Goal: Task Accomplishment & Management: Manage account settings

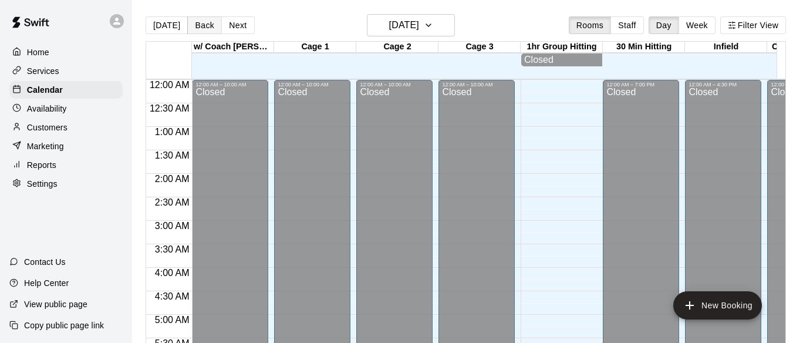
scroll to position [774, 0]
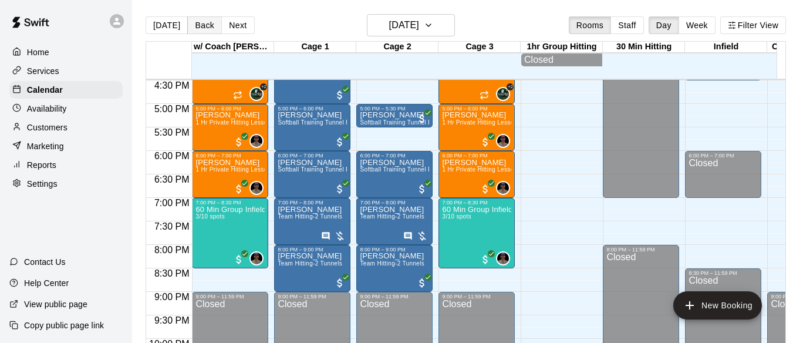
click at [198, 25] on button "Back" at bounding box center [204, 25] width 35 height 18
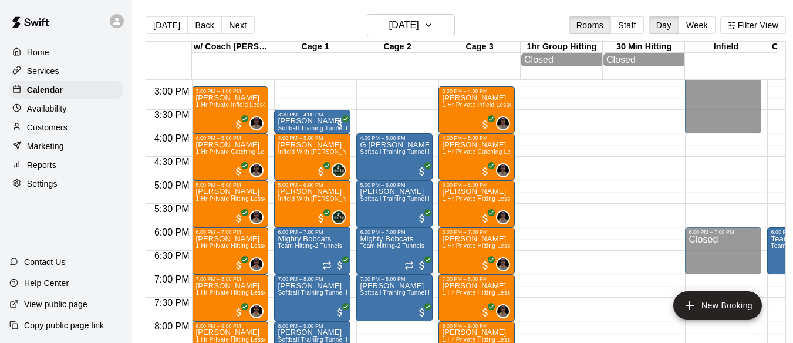
scroll to position [676, 0]
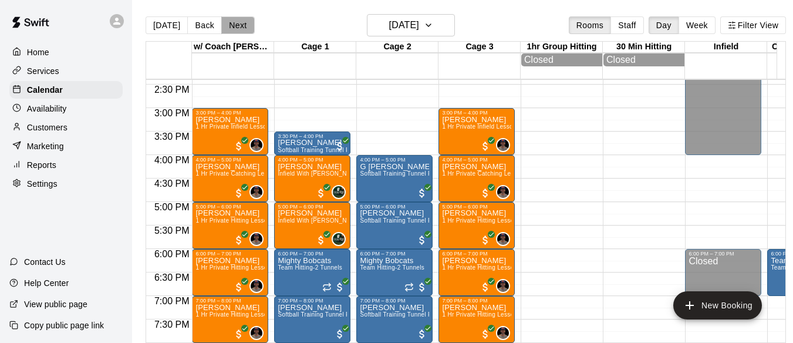
click at [231, 23] on button "Next" at bounding box center [237, 25] width 33 height 18
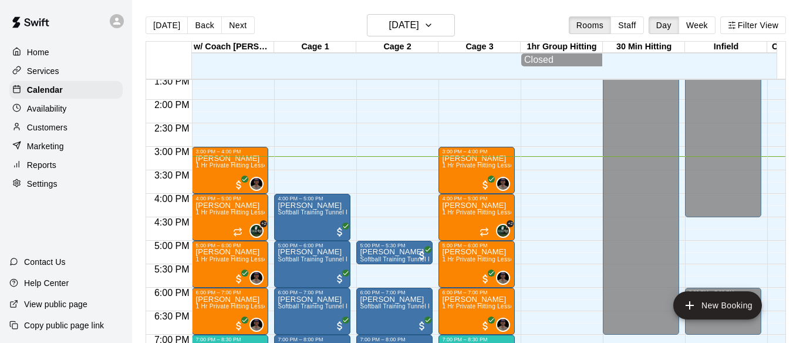
scroll to position [637, 0]
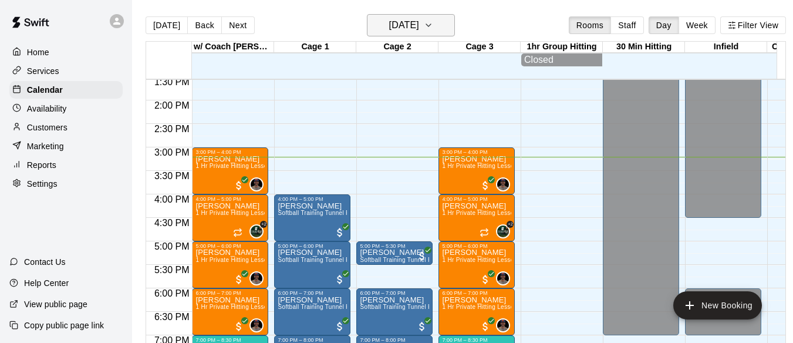
click at [433, 26] on icon "button" at bounding box center [428, 25] width 9 height 14
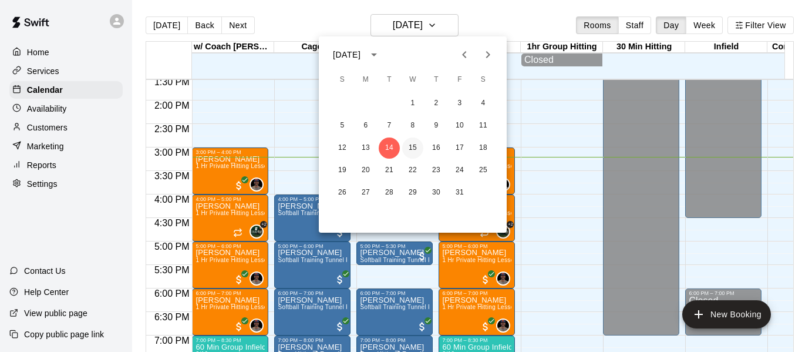
click at [406, 146] on button "15" at bounding box center [412, 147] width 21 height 21
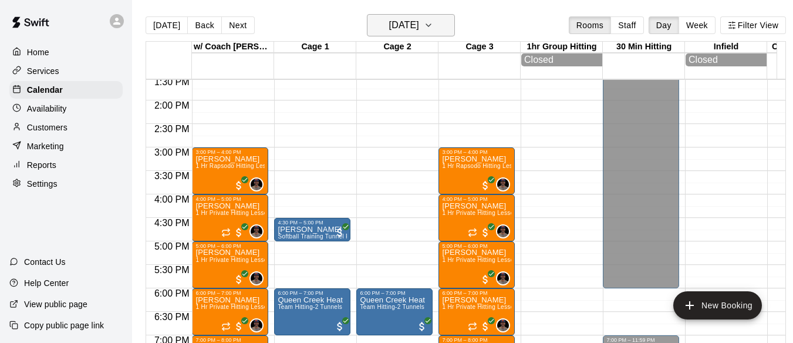
click at [433, 28] on icon "button" at bounding box center [428, 25] width 9 height 14
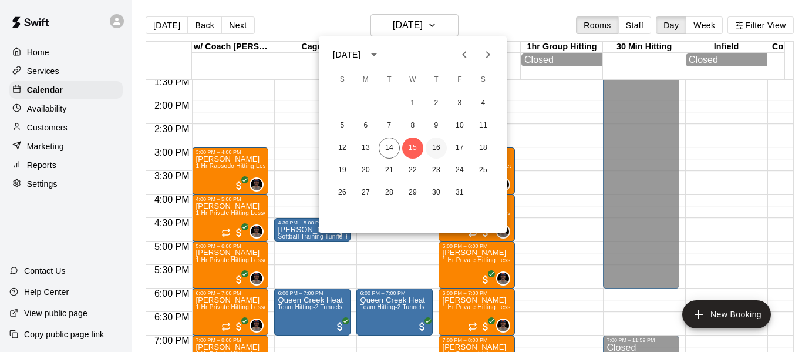
click at [443, 147] on button "16" at bounding box center [435, 147] width 21 height 21
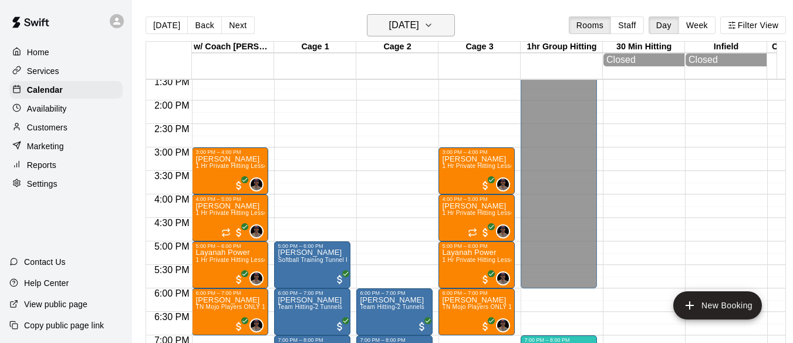
click at [433, 23] on icon "button" at bounding box center [428, 25] width 9 height 14
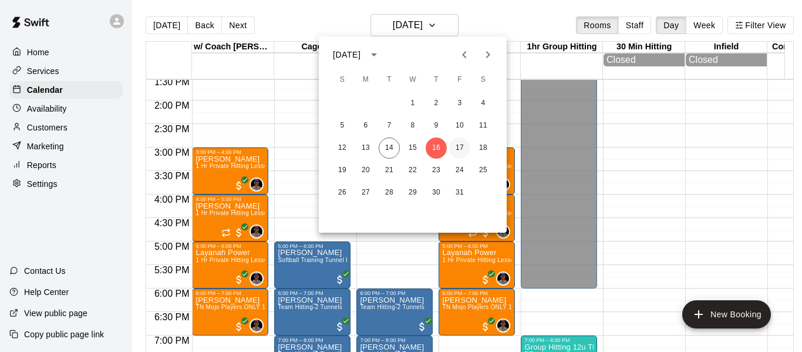
click at [461, 148] on button "17" at bounding box center [459, 147] width 21 height 21
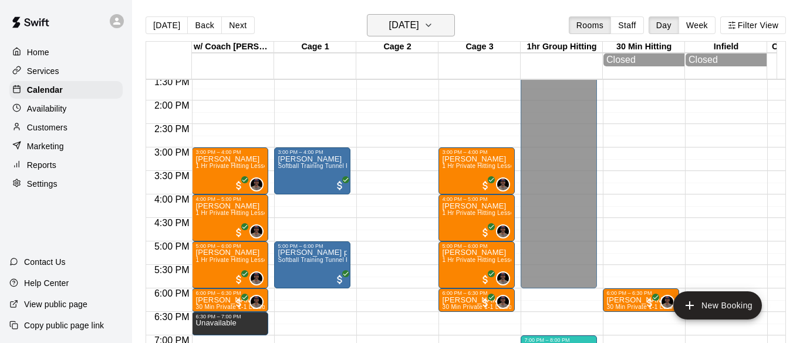
click at [433, 19] on icon "button" at bounding box center [428, 25] width 9 height 14
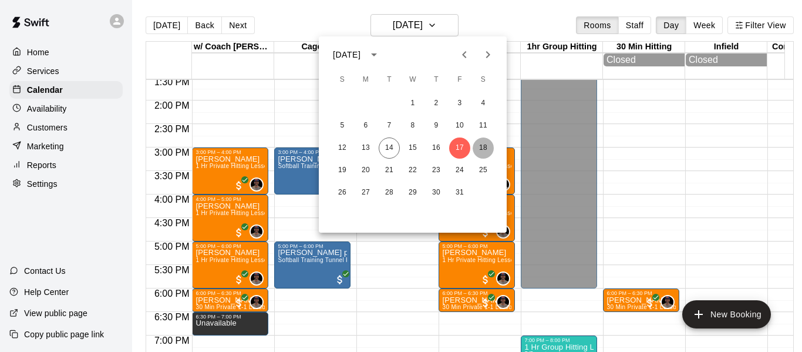
click at [485, 148] on button "18" at bounding box center [482, 147] width 21 height 21
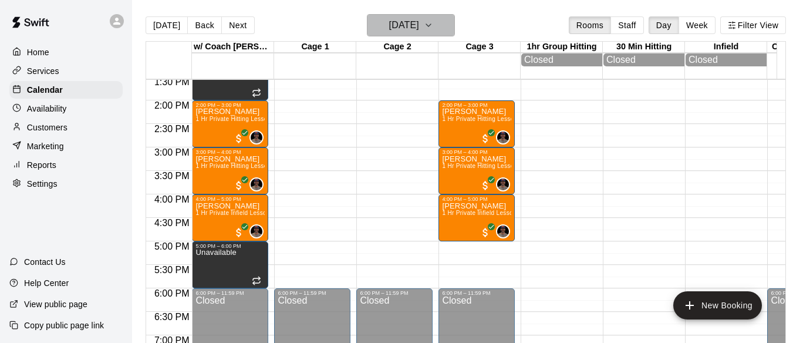
click at [455, 18] on button "[DATE]" at bounding box center [411, 25] width 88 height 22
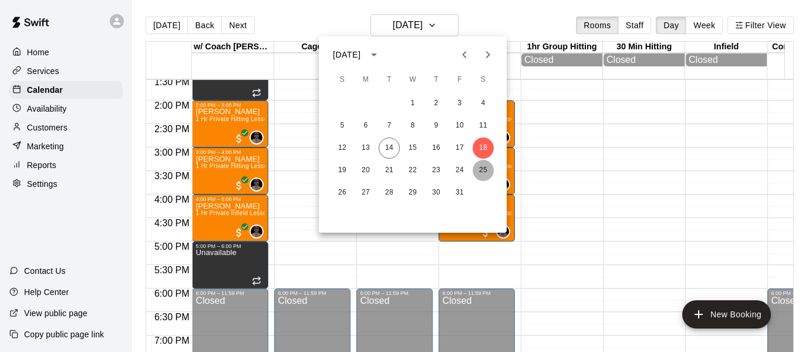
click at [484, 171] on button "25" at bounding box center [482, 170] width 21 height 21
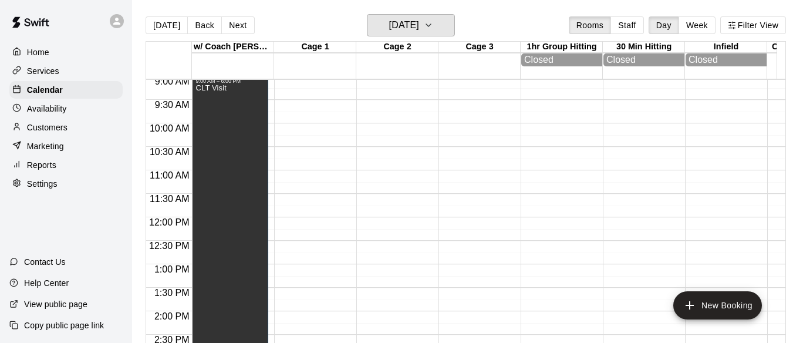
scroll to position [402, 0]
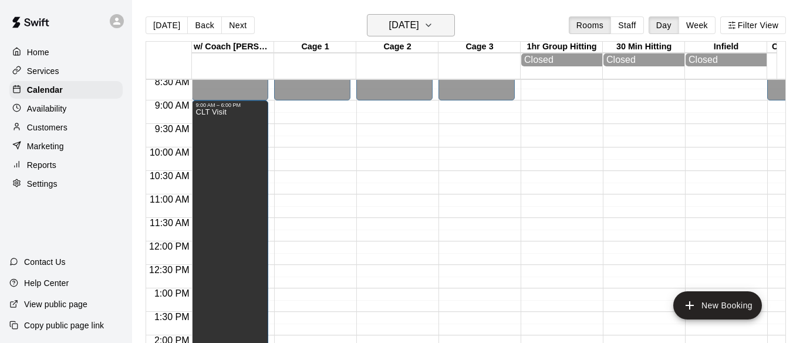
click at [433, 26] on icon "button" at bounding box center [428, 25] width 9 height 14
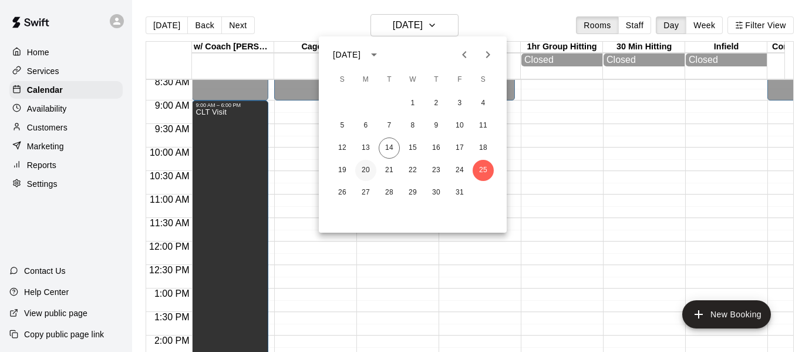
click at [367, 171] on button "20" at bounding box center [365, 170] width 21 height 21
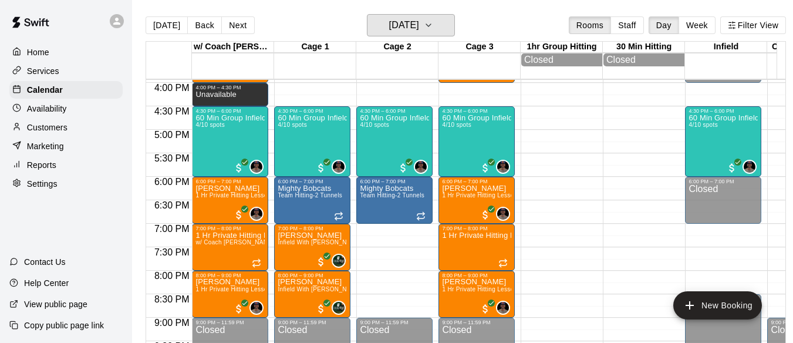
scroll to position [657, 0]
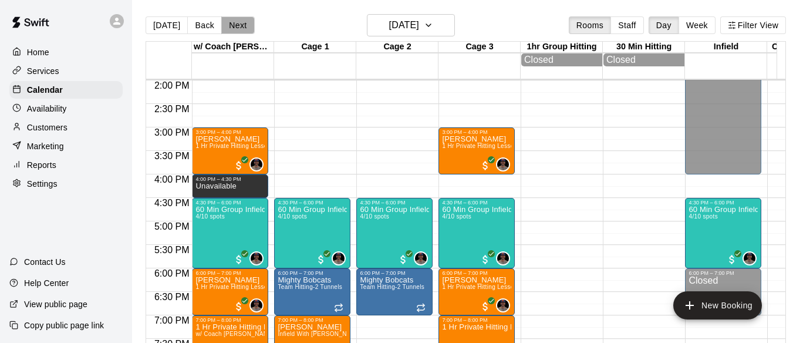
click at [246, 27] on button "Next" at bounding box center [237, 25] width 33 height 18
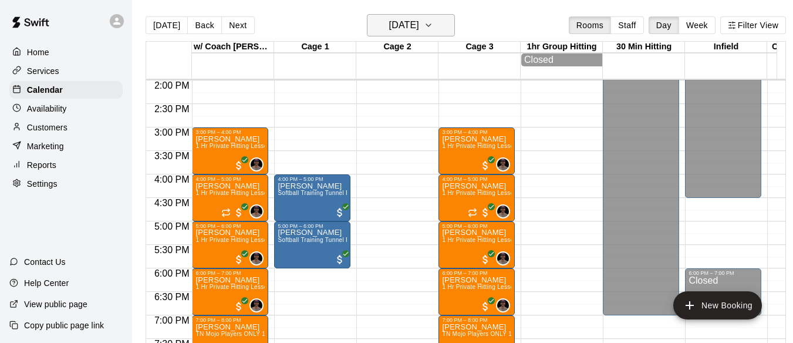
click at [455, 23] on button "[DATE]" at bounding box center [411, 25] width 88 height 22
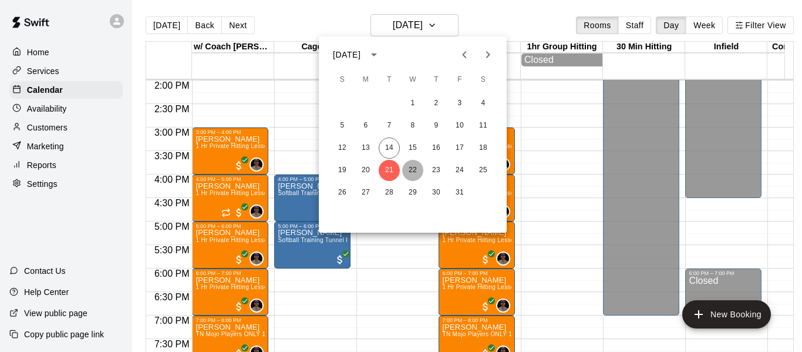
click at [411, 171] on button "22" at bounding box center [412, 170] width 21 height 21
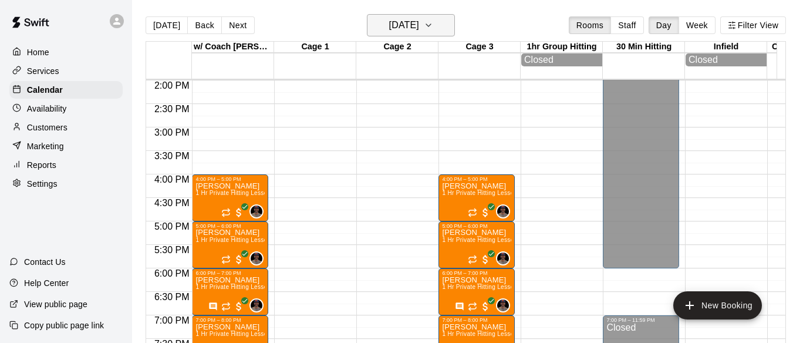
click at [431, 24] on icon "button" at bounding box center [428, 25] width 5 height 2
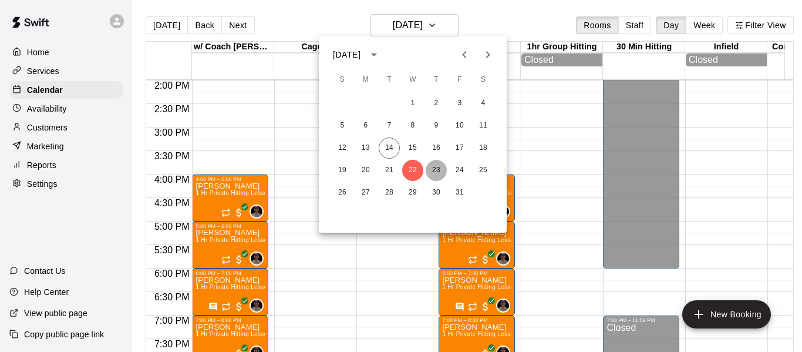
click at [436, 171] on button "23" at bounding box center [435, 170] width 21 height 21
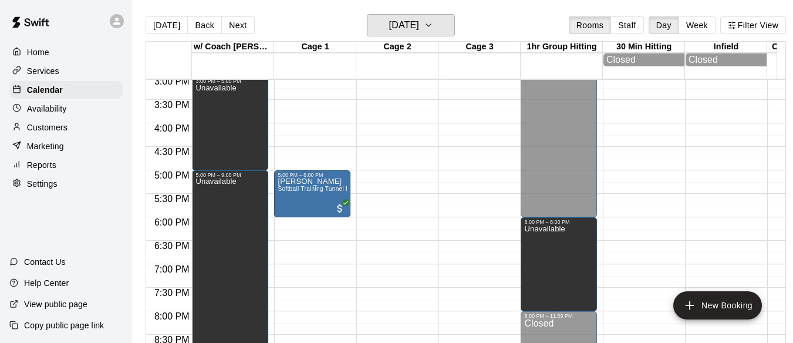
scroll to position [695, 0]
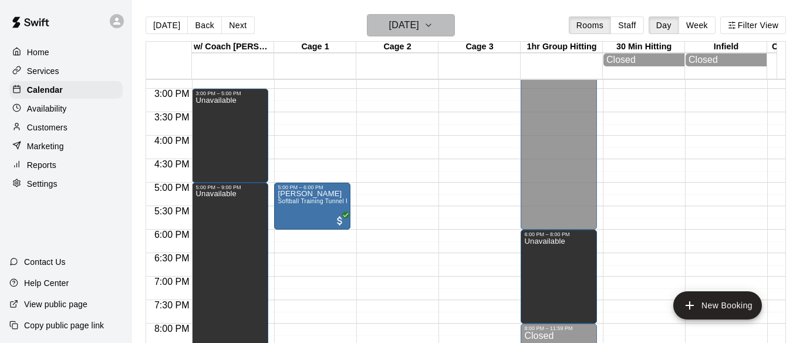
click at [433, 20] on icon "button" at bounding box center [428, 25] width 9 height 14
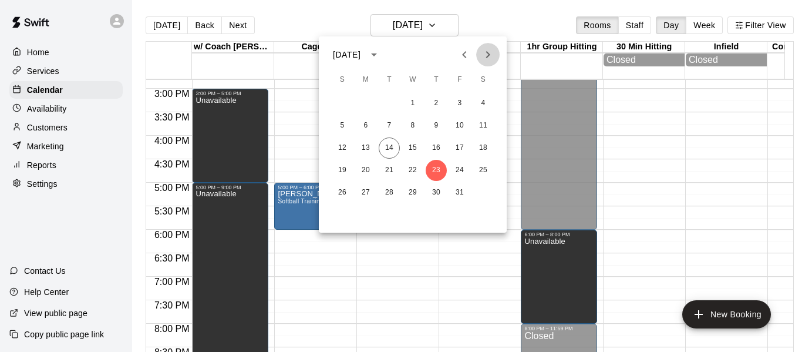
click at [489, 52] on icon "Next month" at bounding box center [488, 55] width 14 height 14
click at [482, 127] on button "8" at bounding box center [482, 125] width 21 height 21
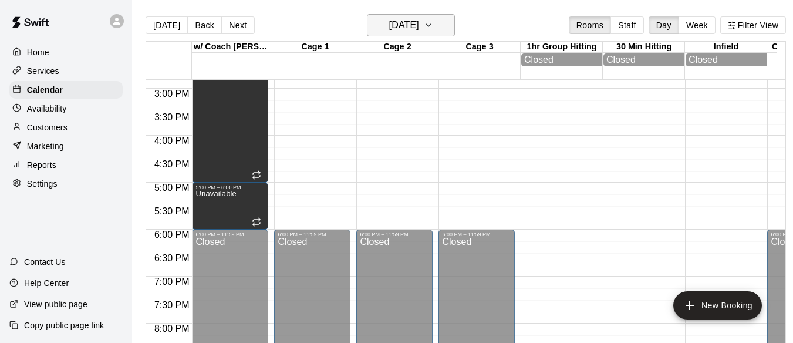
click at [455, 25] on button "[DATE]" at bounding box center [411, 25] width 88 height 22
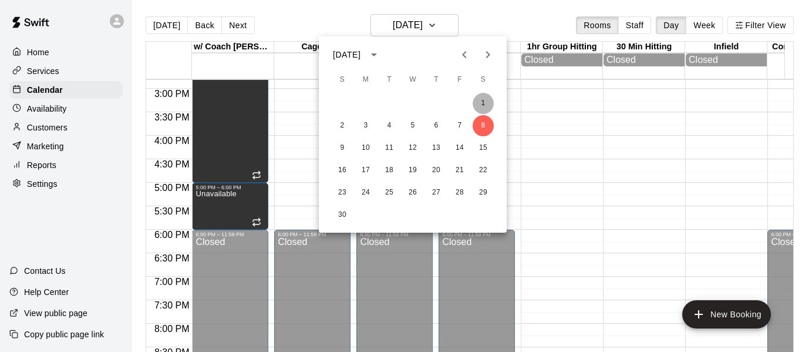
click at [484, 99] on button "1" at bounding box center [482, 103] width 21 height 21
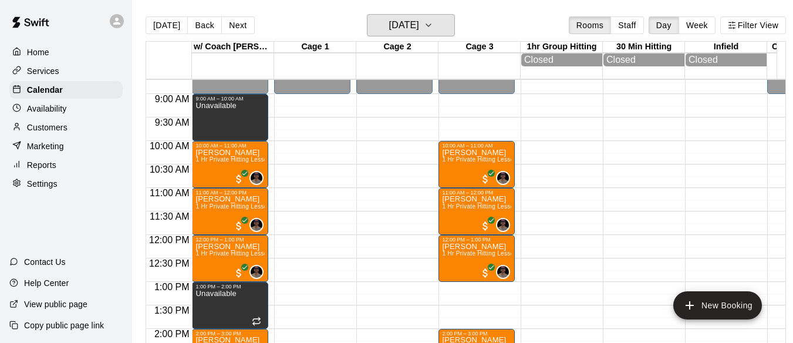
scroll to position [402, 0]
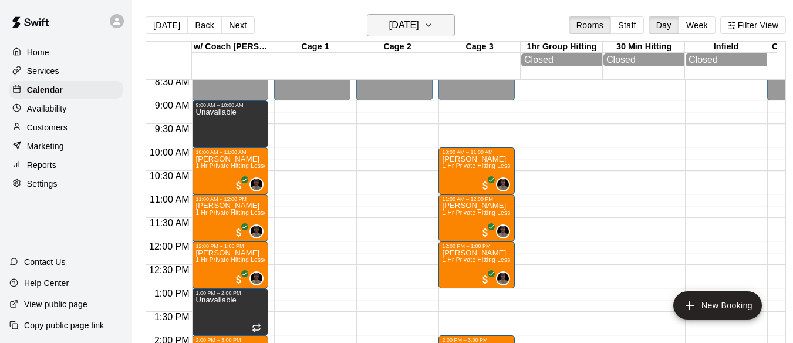
click at [433, 25] on icon "button" at bounding box center [428, 25] width 9 height 14
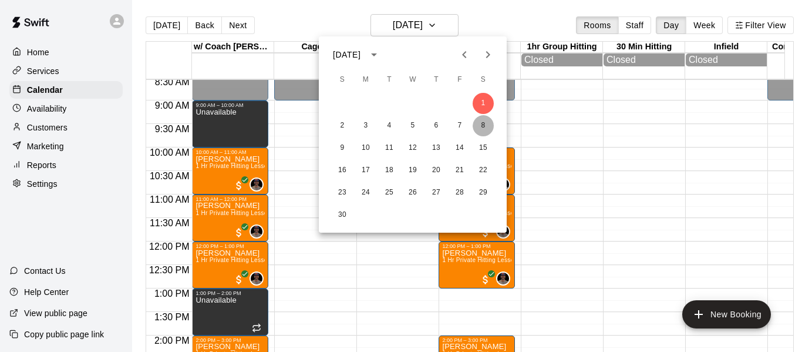
click at [481, 124] on button "8" at bounding box center [482, 125] width 21 height 21
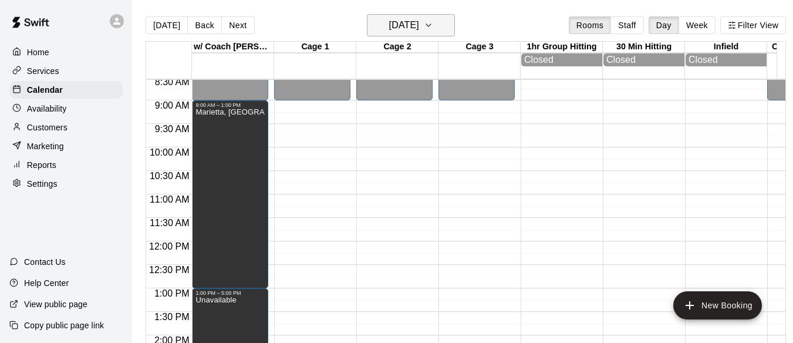
click at [433, 23] on icon "button" at bounding box center [428, 25] width 9 height 14
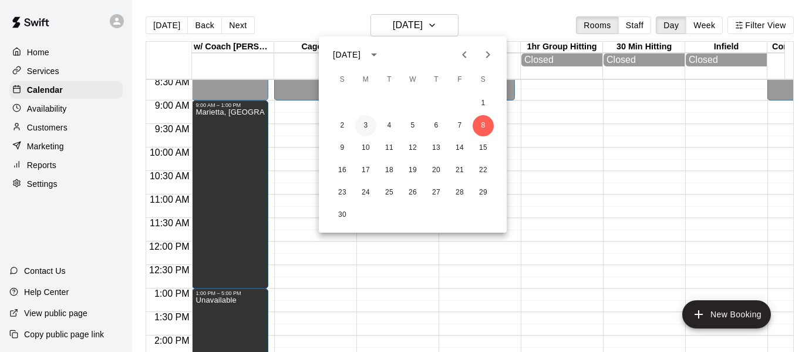
click at [361, 127] on button "3" at bounding box center [365, 125] width 21 height 21
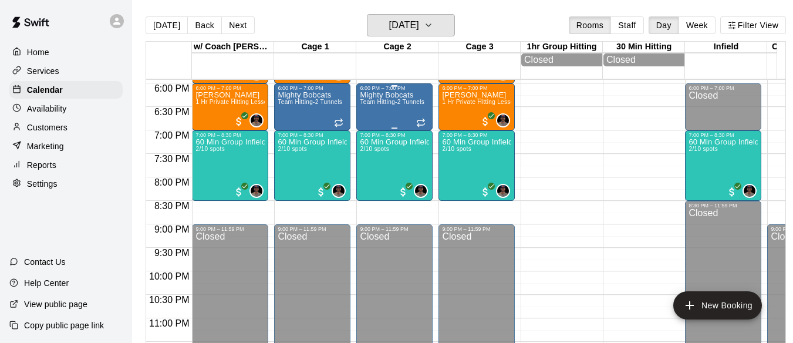
scroll to position [852, 0]
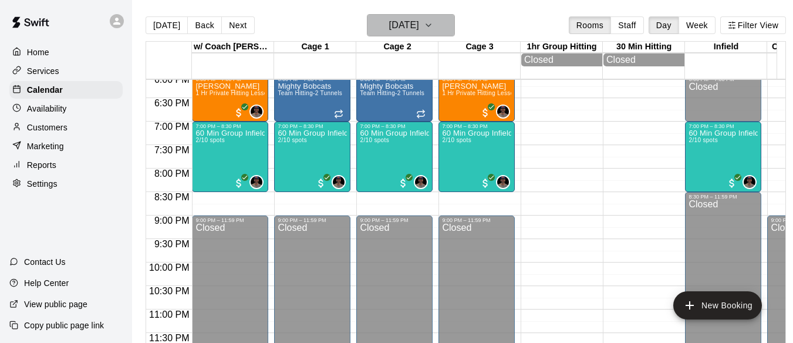
click at [433, 27] on icon "button" at bounding box center [428, 25] width 9 height 14
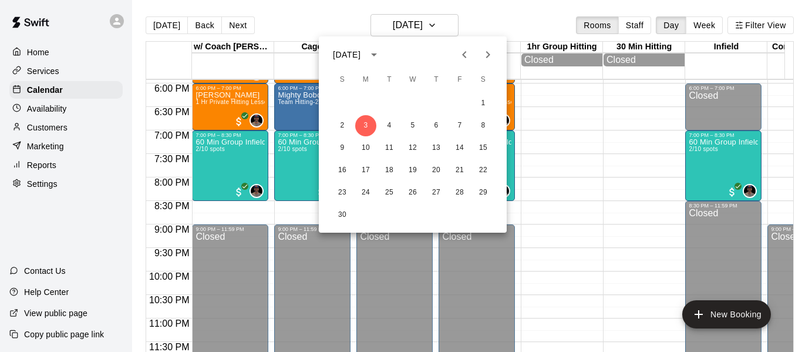
click at [467, 55] on icon "Previous month" at bounding box center [464, 55] width 14 height 14
click at [485, 54] on icon "Next month" at bounding box center [488, 55] width 14 height 14
click at [463, 57] on icon "Previous month" at bounding box center [464, 55] width 14 height 14
click at [389, 147] on button "14" at bounding box center [388, 147] width 21 height 21
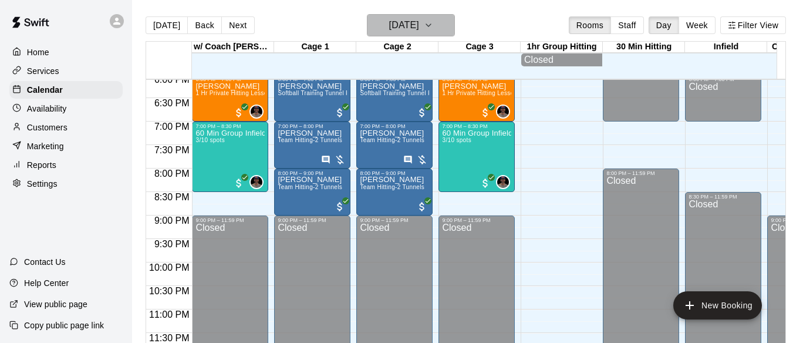
click at [433, 24] on icon "button" at bounding box center [428, 25] width 9 height 14
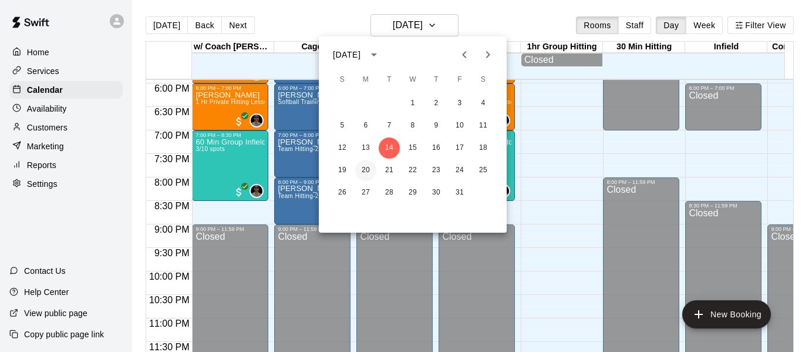
click at [368, 167] on button "20" at bounding box center [365, 170] width 21 height 21
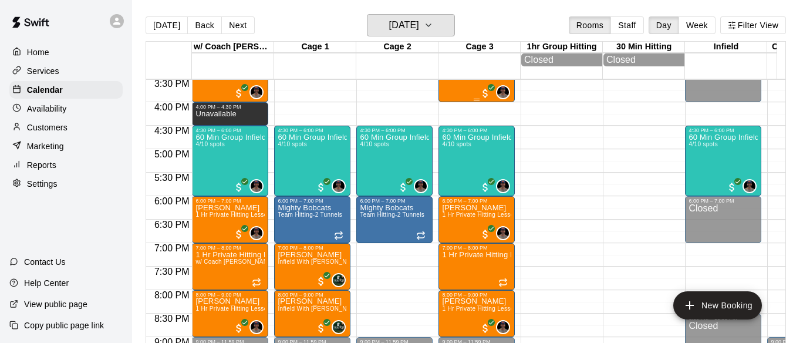
scroll to position [617, 0]
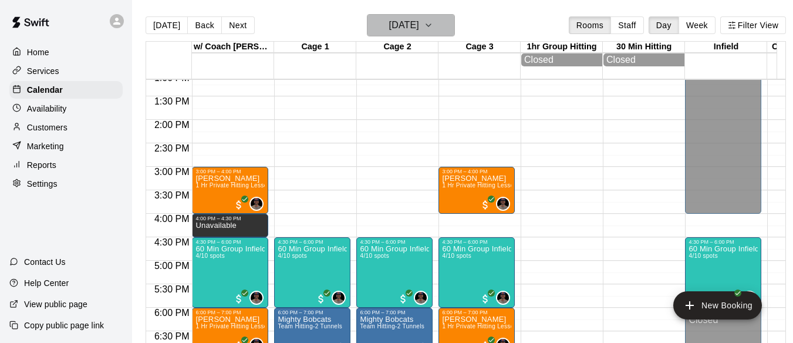
click at [433, 19] on icon "button" at bounding box center [428, 25] width 9 height 14
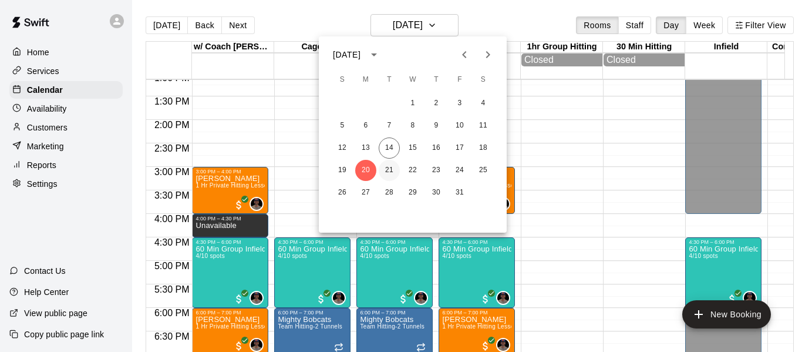
click at [383, 168] on button "21" at bounding box center [388, 170] width 21 height 21
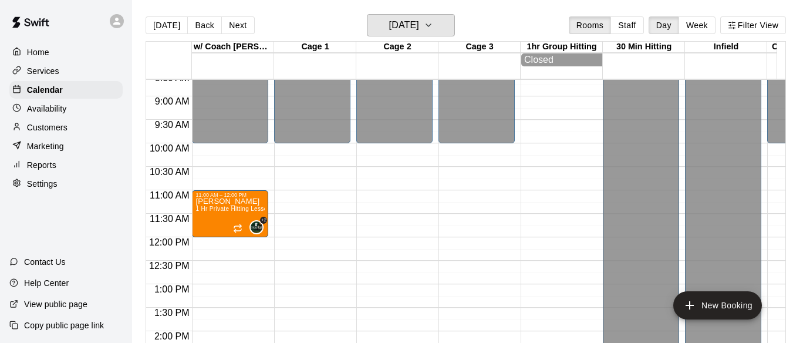
scroll to position [402, 0]
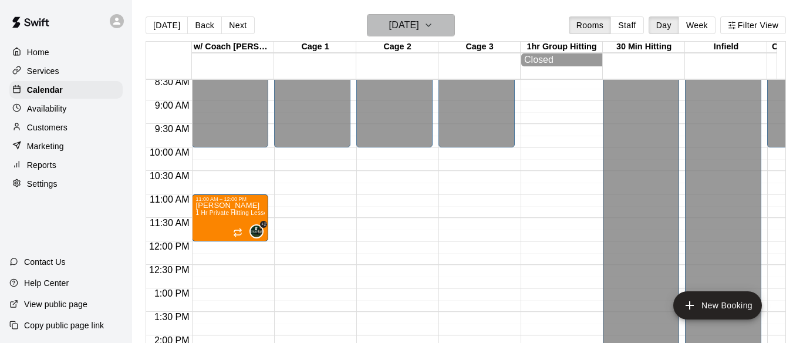
click at [454, 26] on button "[DATE]" at bounding box center [411, 25] width 88 height 22
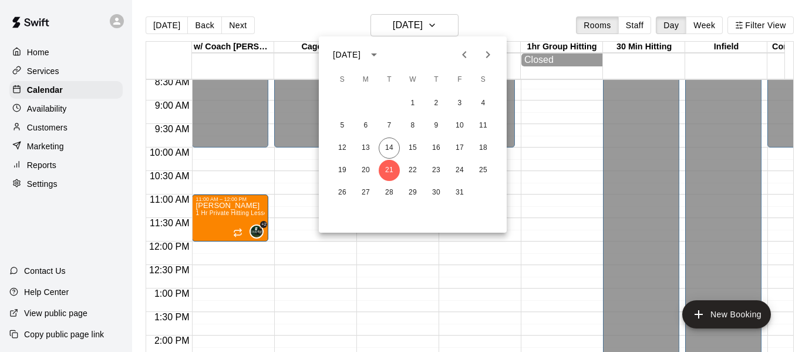
click at [315, 261] on div at bounding box center [401, 176] width 802 height 352
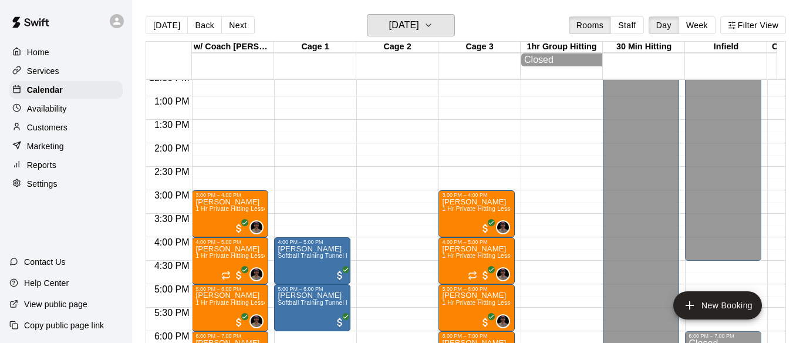
scroll to position [598, 0]
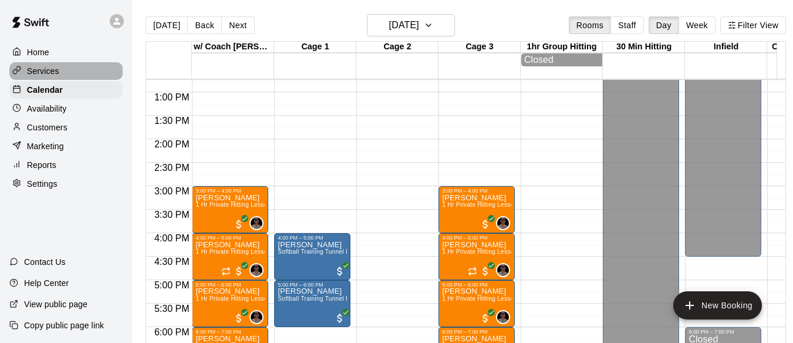
click at [60, 76] on div "Services" at bounding box center [65, 71] width 113 height 18
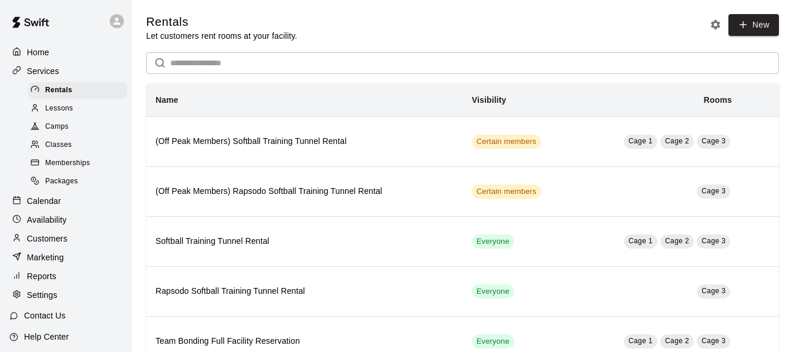
click at [50, 204] on p "Calendar" at bounding box center [44, 201] width 34 height 12
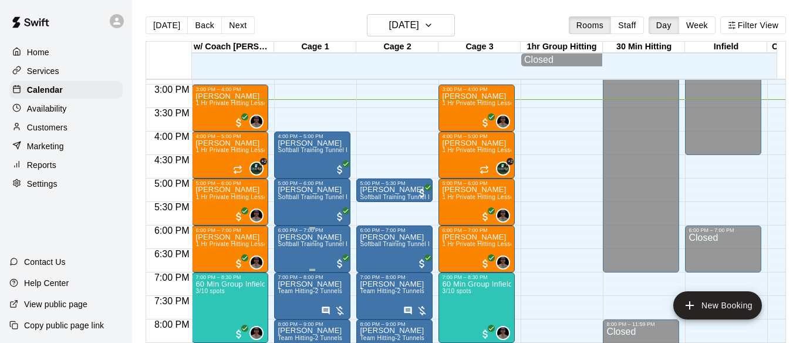
scroll to position [680, 0]
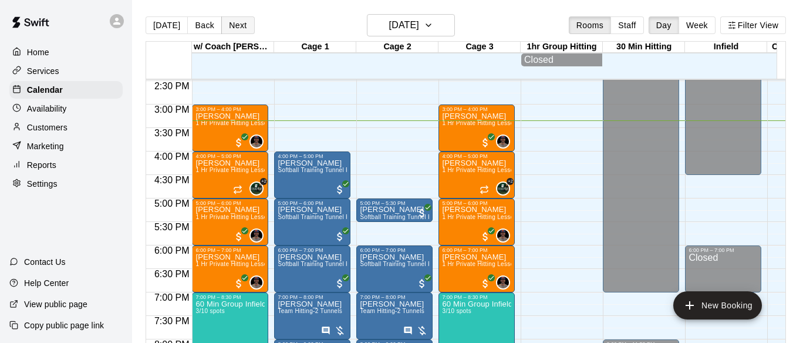
click at [239, 24] on button "Next" at bounding box center [237, 25] width 33 height 18
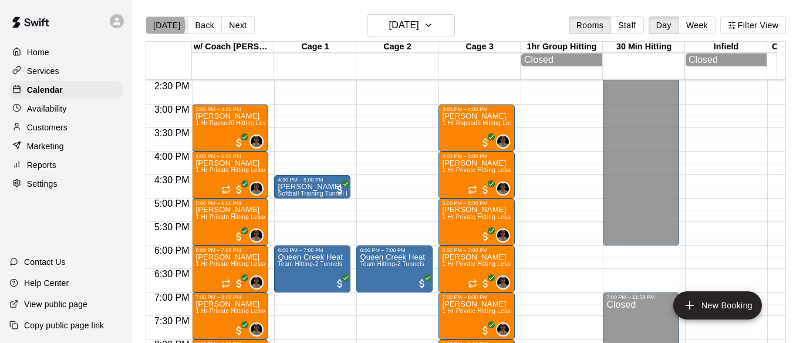
click at [162, 25] on button "[DATE]" at bounding box center [167, 25] width 42 height 18
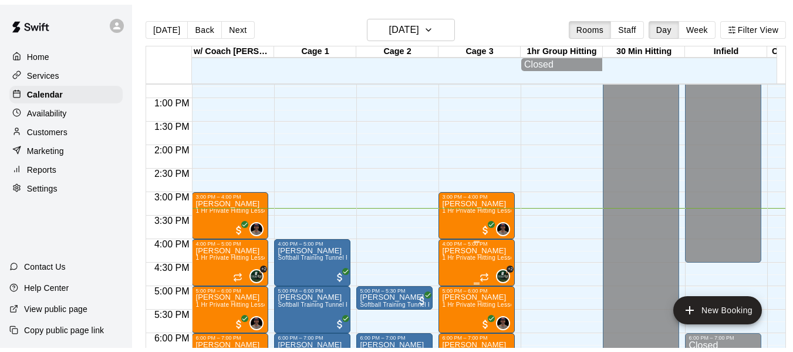
scroll to position [601, 0]
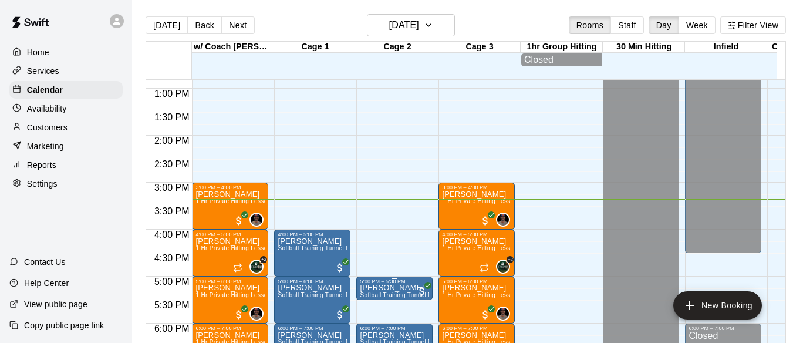
click at [387, 288] on p "[PERSON_NAME]" at bounding box center [394, 288] width 69 height 0
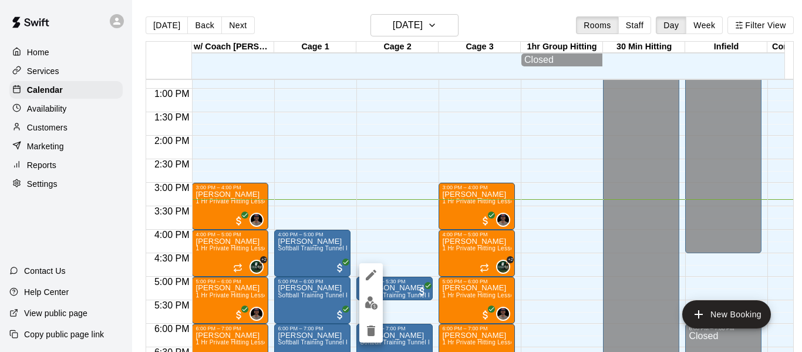
click at [368, 302] on img "edit" at bounding box center [370, 302] width 13 height 13
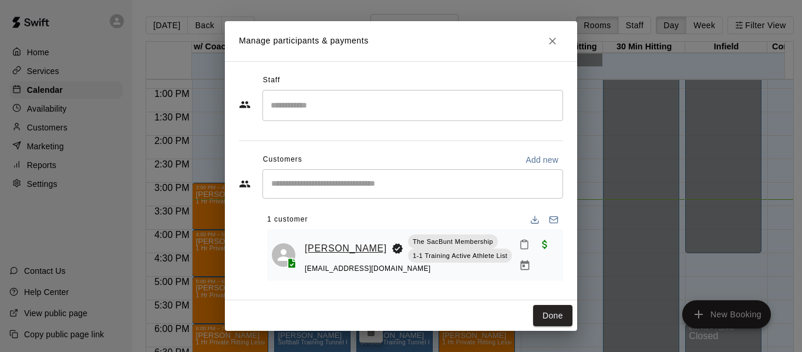
click at [323, 241] on link "[PERSON_NAME]" at bounding box center [346, 248] width 82 height 15
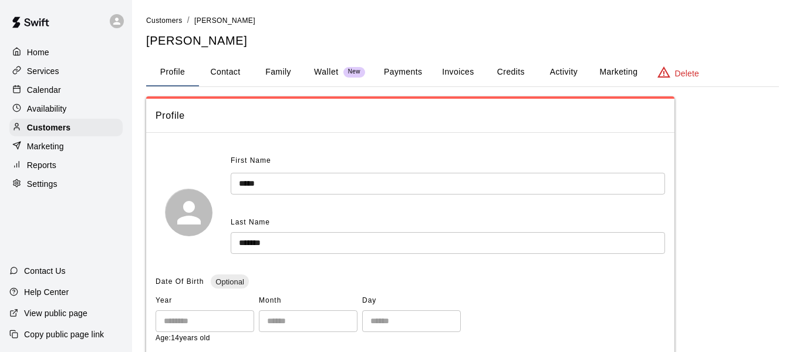
click at [227, 70] on button "Contact" at bounding box center [225, 72] width 53 height 28
select select "**"
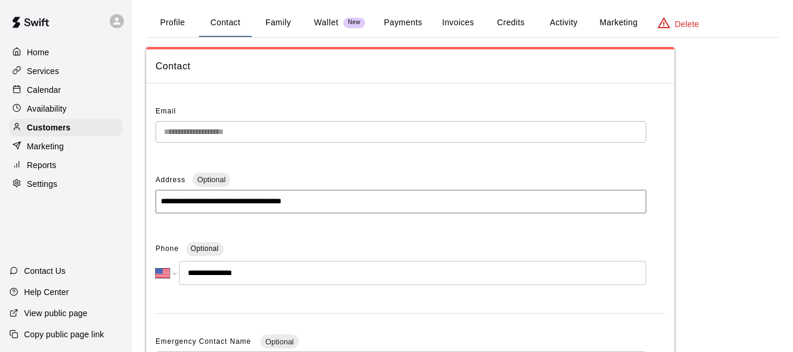
scroll to position [59, 0]
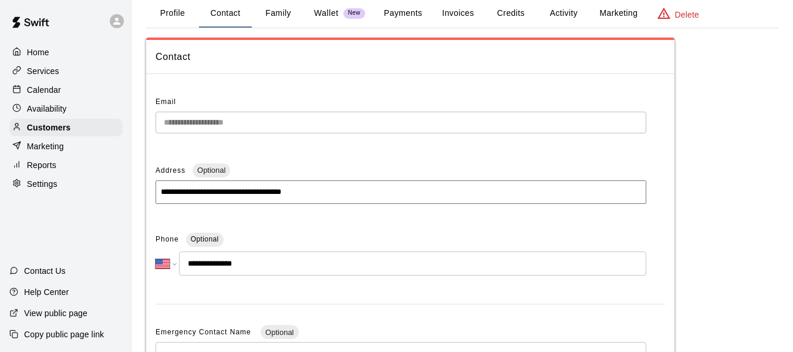
click at [31, 96] on p "Calendar" at bounding box center [44, 90] width 34 height 12
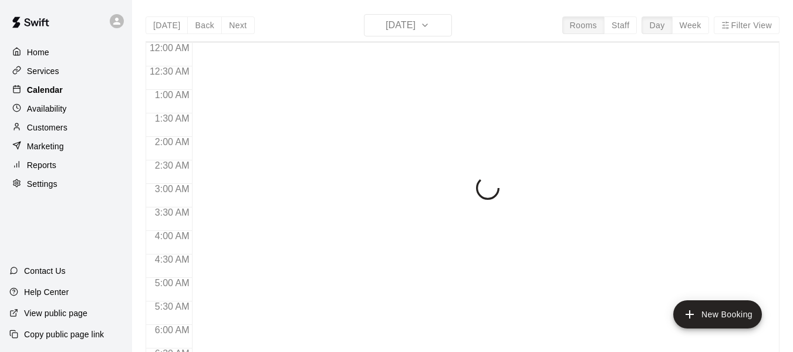
scroll to position [726, 0]
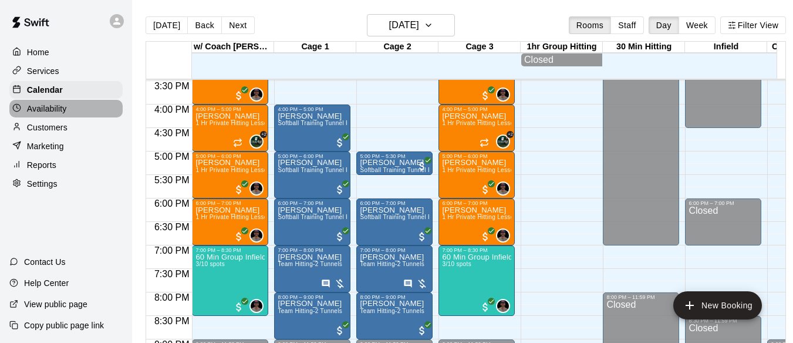
click at [56, 114] on p "Availability" at bounding box center [47, 109] width 40 height 12
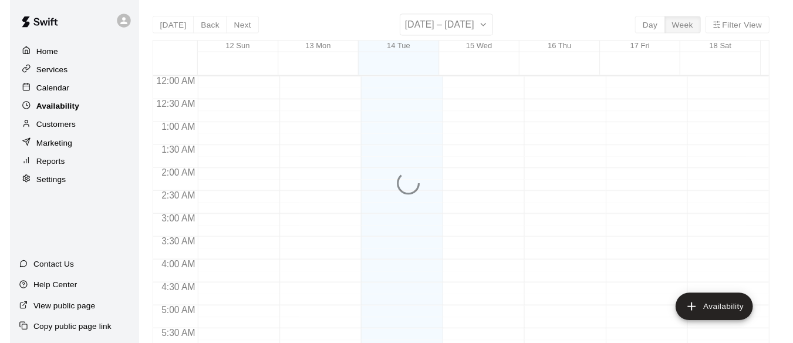
scroll to position [726, 0]
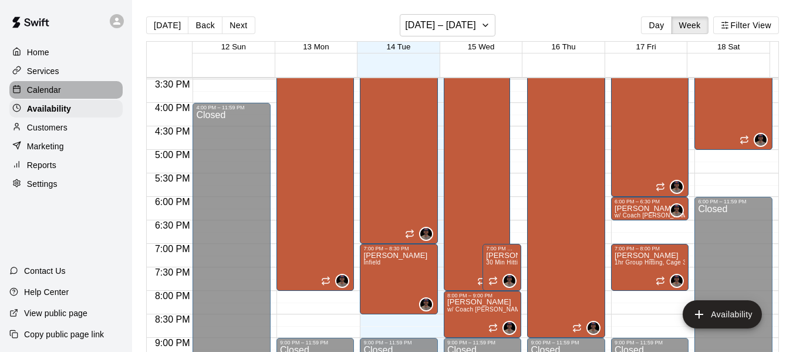
click at [53, 92] on p "Calendar" at bounding box center [44, 90] width 34 height 12
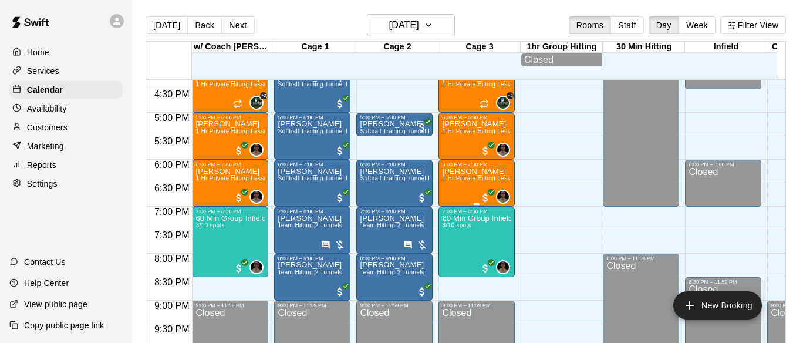
scroll to position [766, 0]
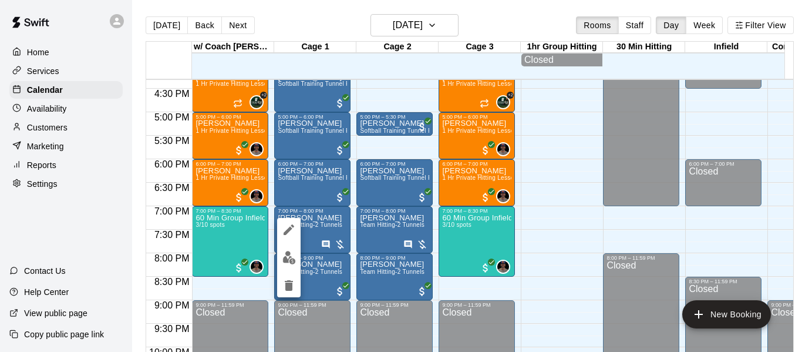
click at [322, 244] on div at bounding box center [401, 176] width 802 height 352
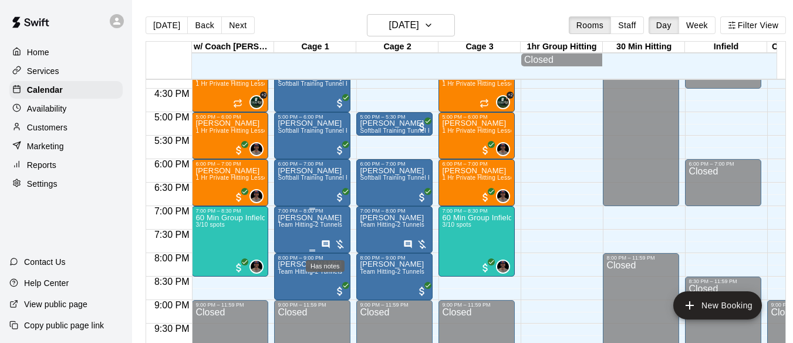
click at [322, 248] on icon "Has notes" at bounding box center [326, 244] width 8 height 8
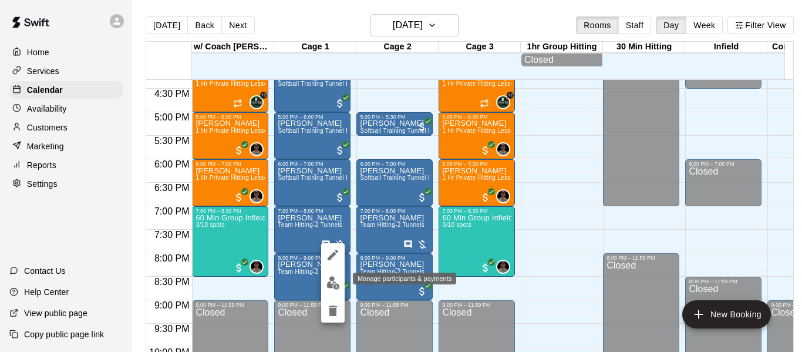
click at [323, 280] on button "edit" at bounding box center [332, 282] width 23 height 23
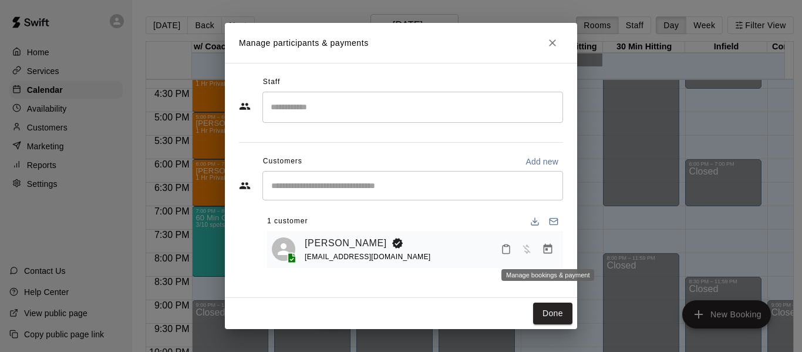
click at [540, 252] on button "Manage bookings & payment" at bounding box center [547, 248] width 21 height 21
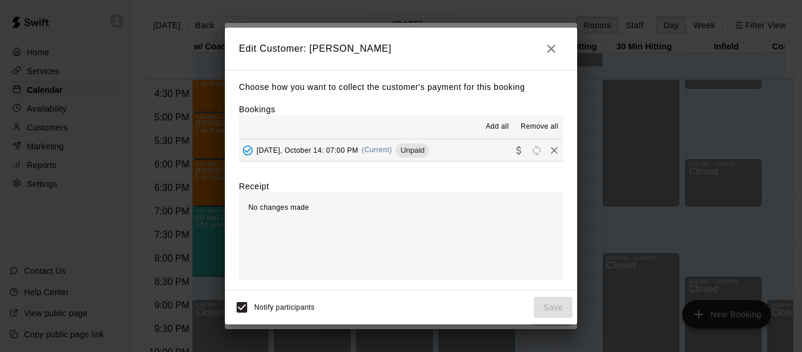
click at [478, 153] on button "[DATE], October 14: 07:00 PM (Current) Unpaid" at bounding box center [401, 150] width 324 height 22
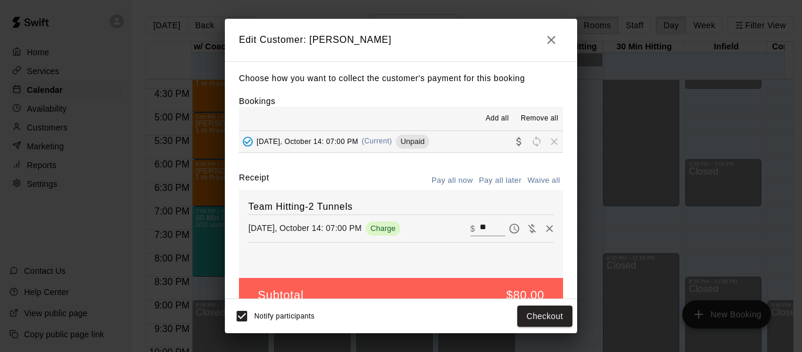
click at [552, 46] on button "button" at bounding box center [550, 39] width 23 height 23
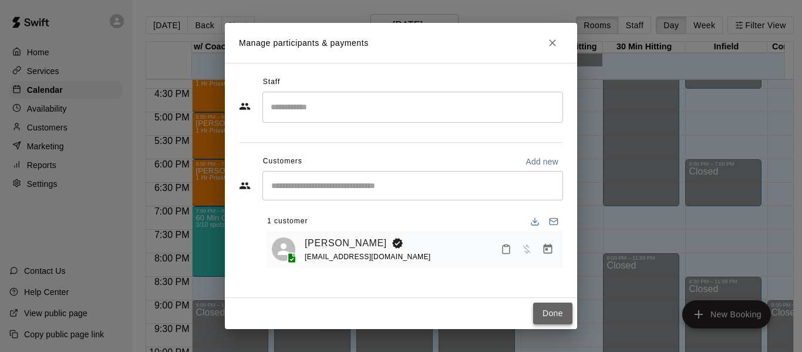
click at [553, 313] on button "Done" at bounding box center [552, 313] width 39 height 22
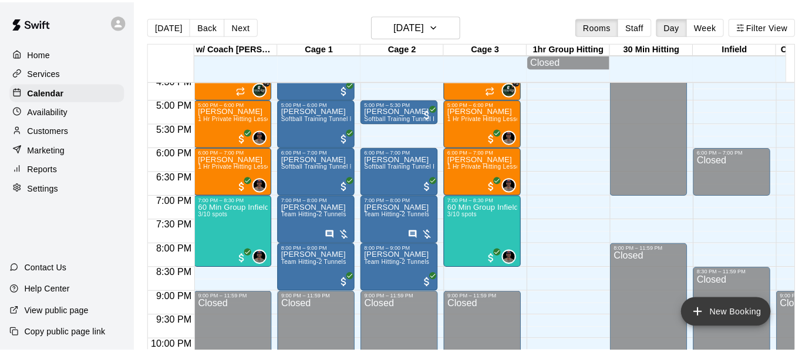
scroll to position [785, 0]
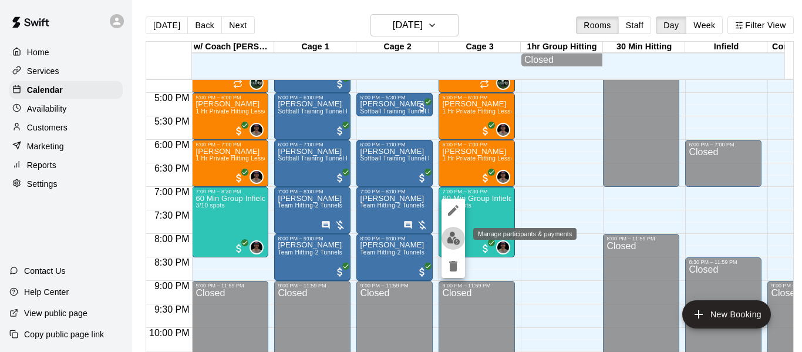
click at [455, 234] on img "edit" at bounding box center [453, 237] width 13 height 13
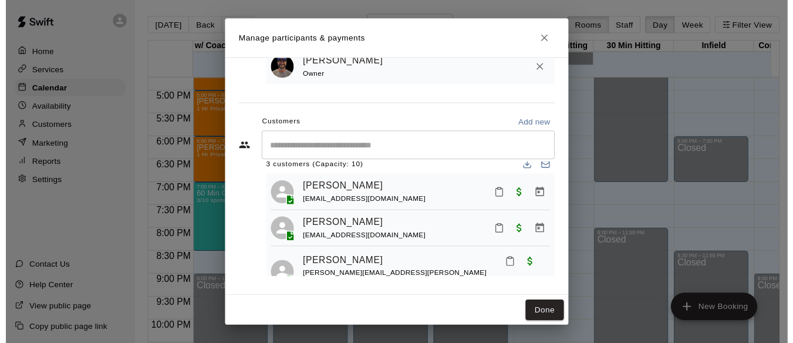
scroll to position [33, 0]
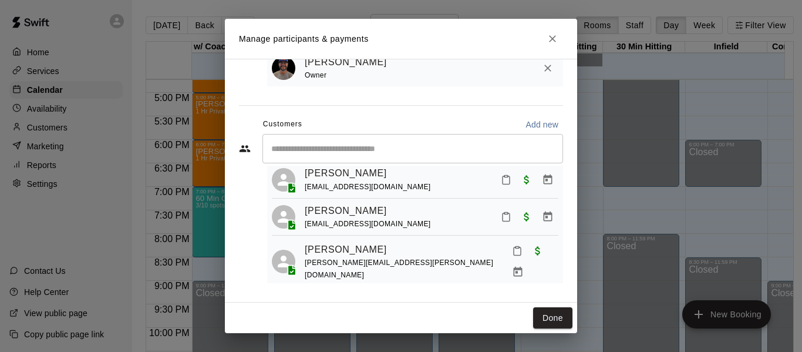
click at [556, 43] on icon "Close" at bounding box center [552, 39] width 12 height 12
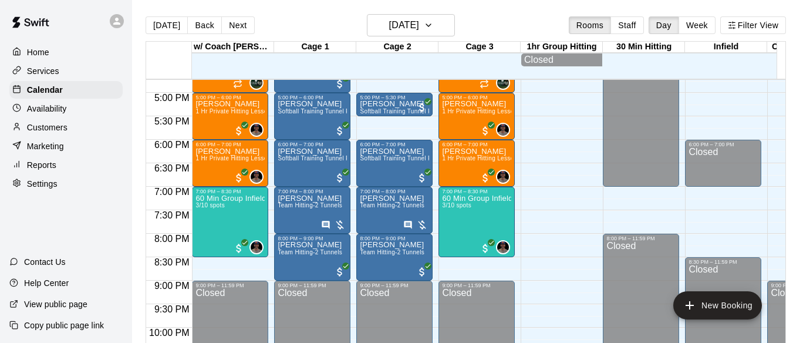
click at [63, 129] on p "Customers" at bounding box center [47, 127] width 40 height 12
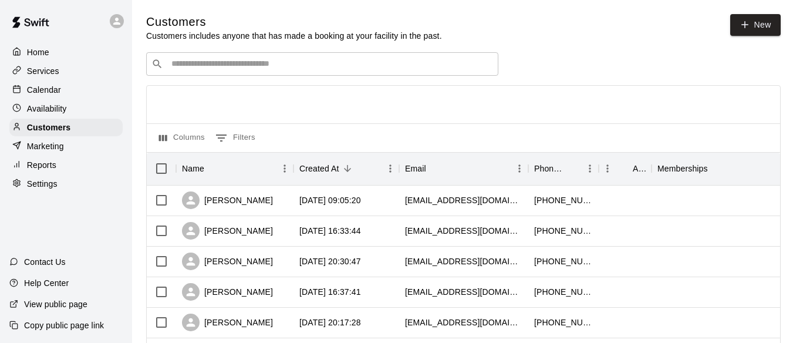
click at [217, 75] on div "​ ​" at bounding box center [322, 63] width 352 height 23
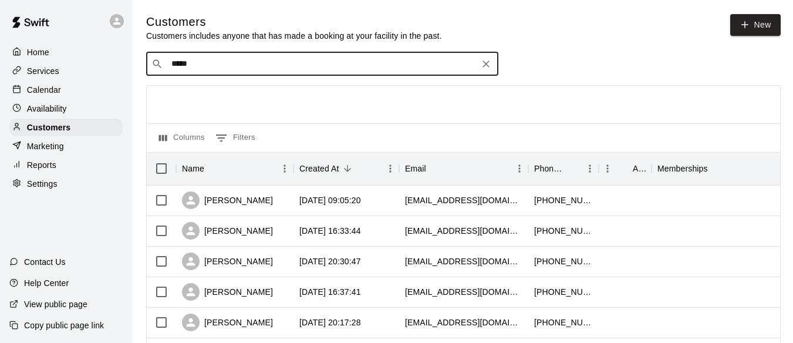
type input "******"
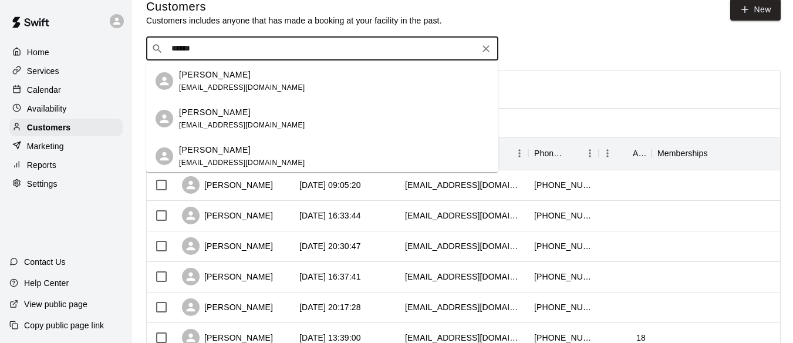
scroll to position [19, 0]
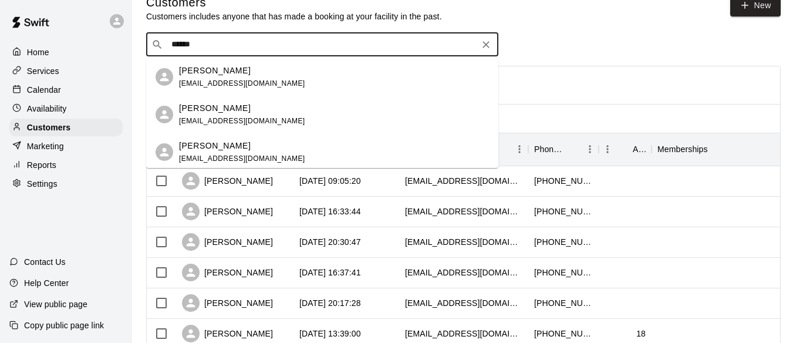
click at [208, 78] on div "[PERSON_NAME] [EMAIL_ADDRESS][DOMAIN_NAME]" at bounding box center [242, 77] width 126 height 25
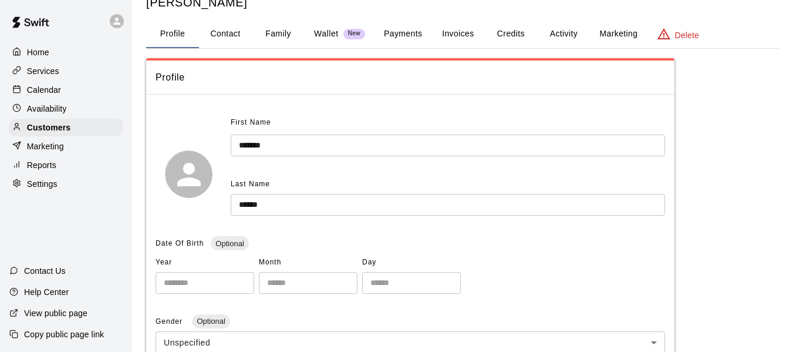
scroll to position [39, 0]
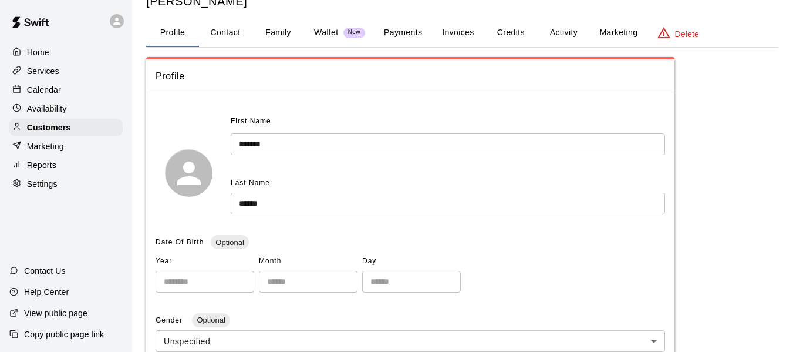
click at [565, 36] on button "Activity" at bounding box center [563, 33] width 53 height 28
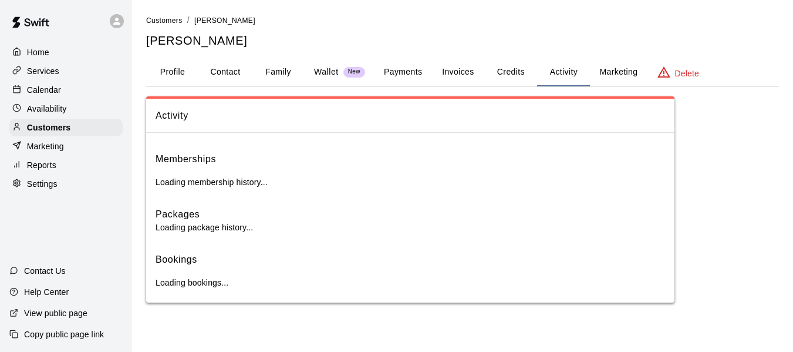
scroll to position [0, 0]
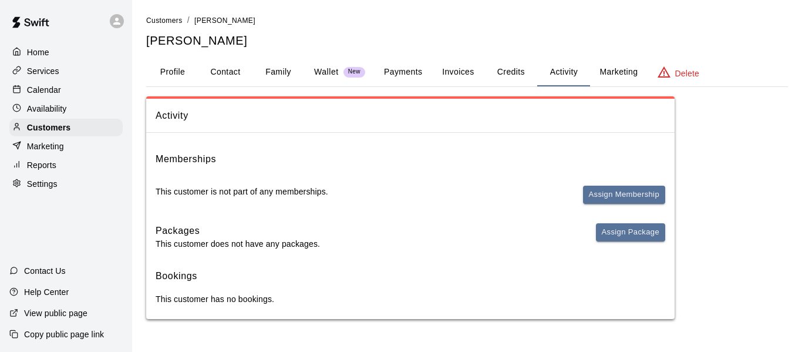
click at [175, 72] on button "Profile" at bounding box center [172, 72] width 53 height 28
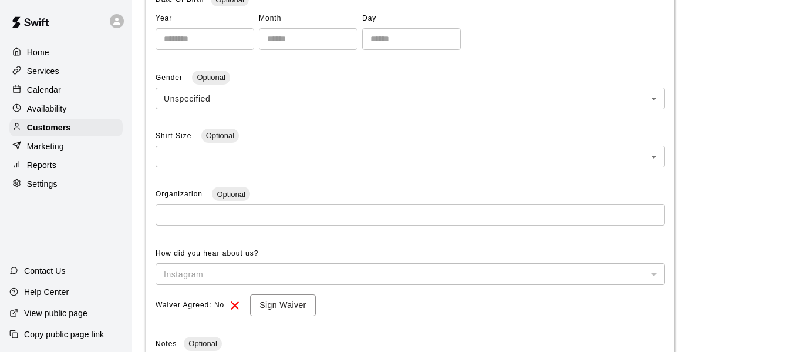
scroll to position [293, 0]
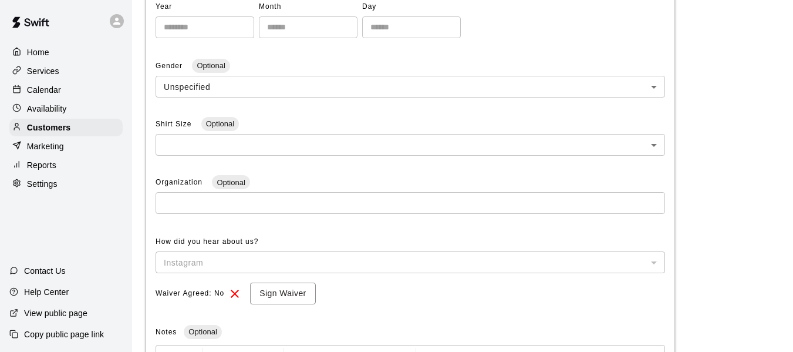
click at [55, 93] on p "Calendar" at bounding box center [44, 90] width 34 height 12
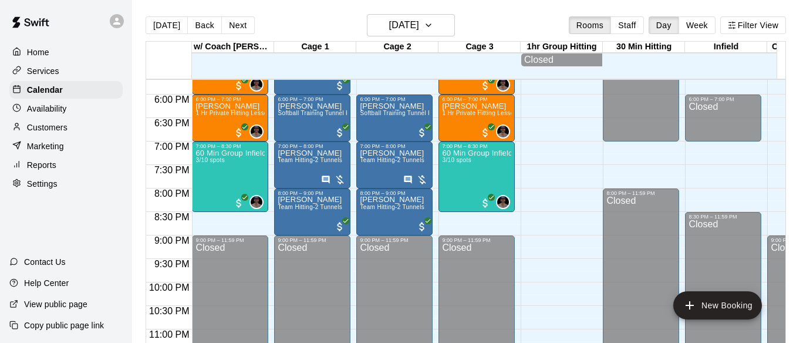
scroll to position [814, 0]
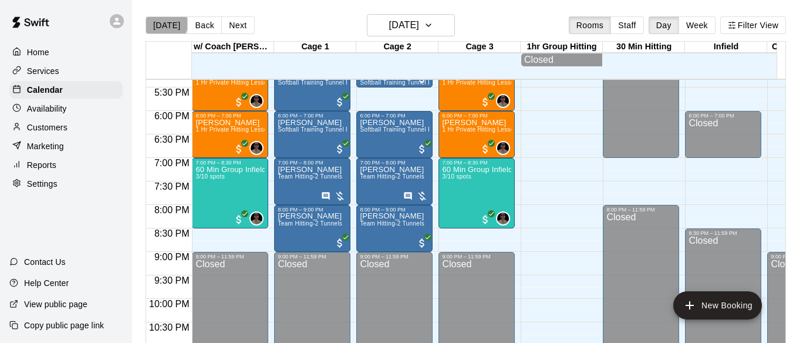
click at [165, 24] on button "[DATE]" at bounding box center [167, 25] width 42 height 18
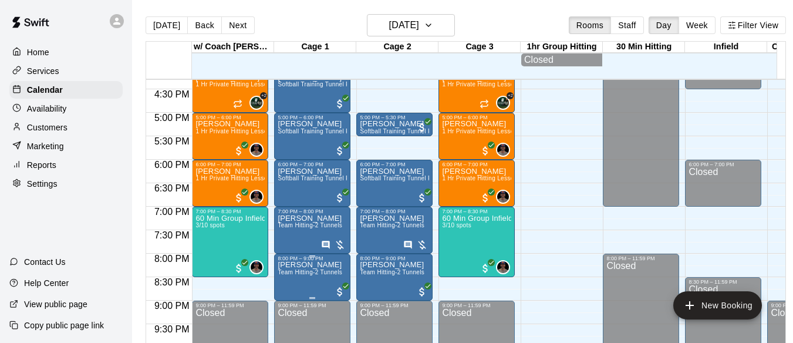
scroll to position [755, 0]
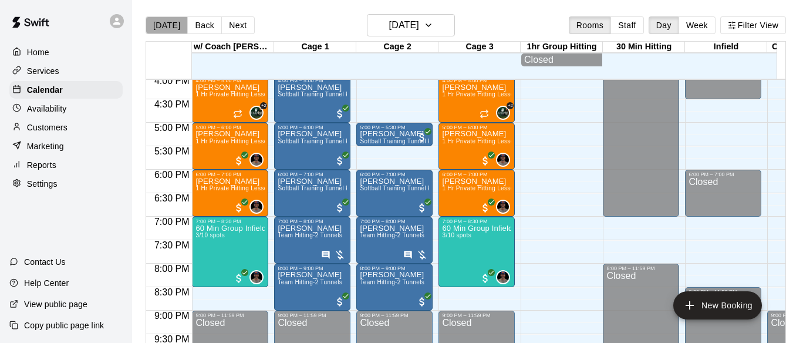
click at [174, 28] on button "[DATE]" at bounding box center [167, 25] width 42 height 18
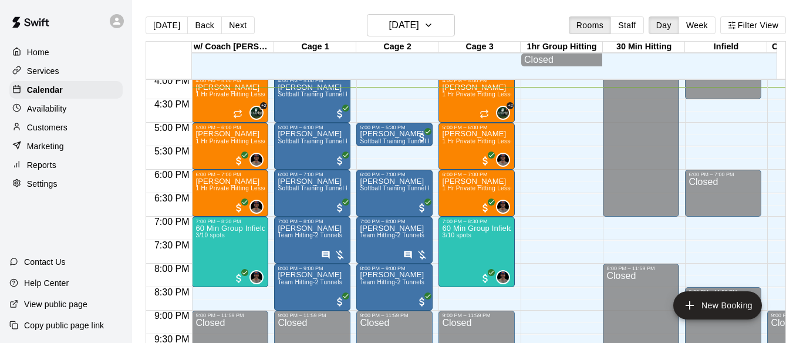
drag, startPoint x: 560, startPoint y: 310, endPoint x: 524, endPoint y: 347, distance: 51.5
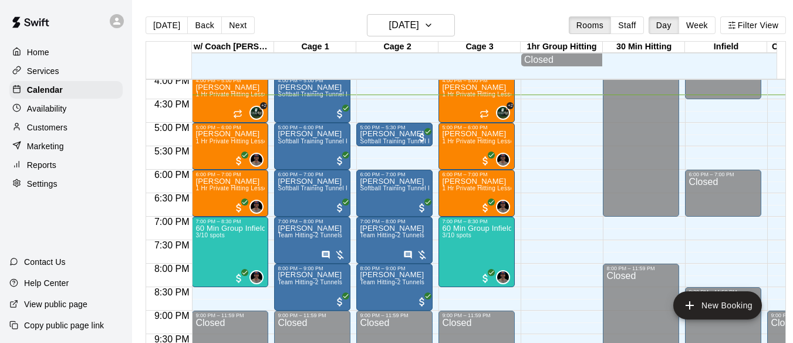
drag, startPoint x: 524, startPoint y: 347, endPoint x: 496, endPoint y: 5, distance: 342.7
click at [496, 5] on main "[DATE] Back [DATE][DATE] Rooms Staff Day Week Filter View w/ Coach [PERSON_NAME…" at bounding box center [465, 180] width 667 height 361
click at [244, 23] on button "Next" at bounding box center [237, 25] width 33 height 18
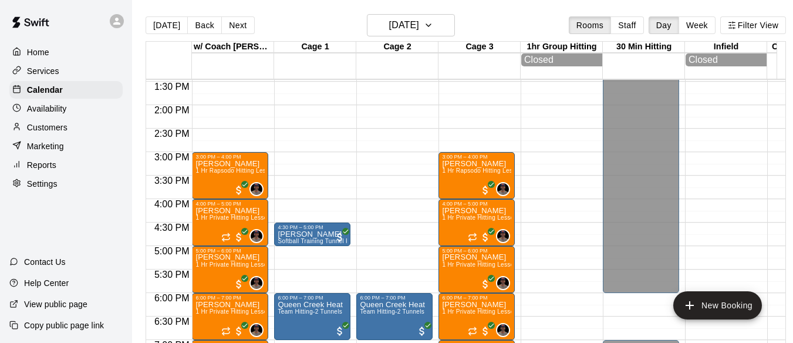
scroll to position [619, 0]
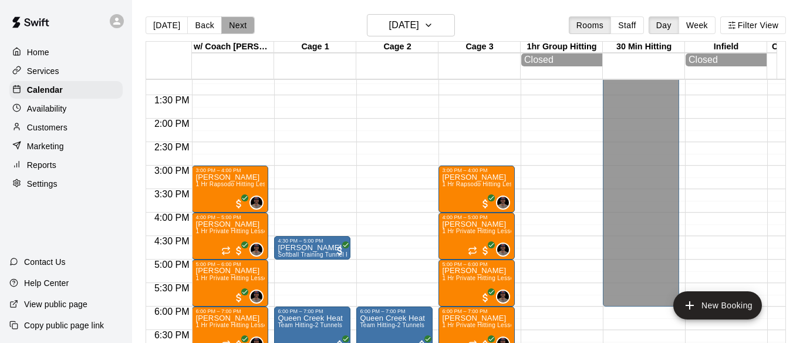
click at [235, 21] on button "Next" at bounding box center [237, 25] width 33 height 18
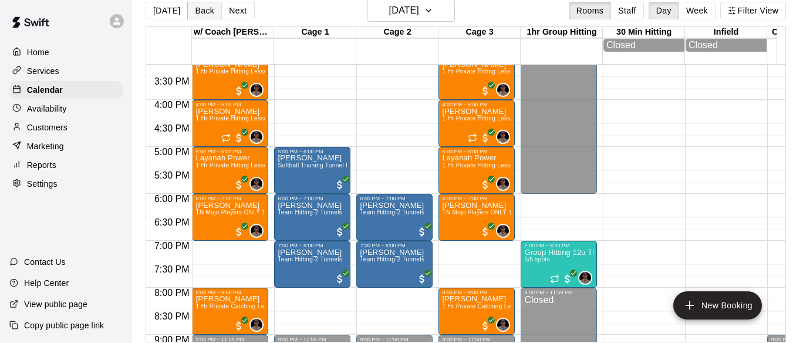
scroll to position [0, 0]
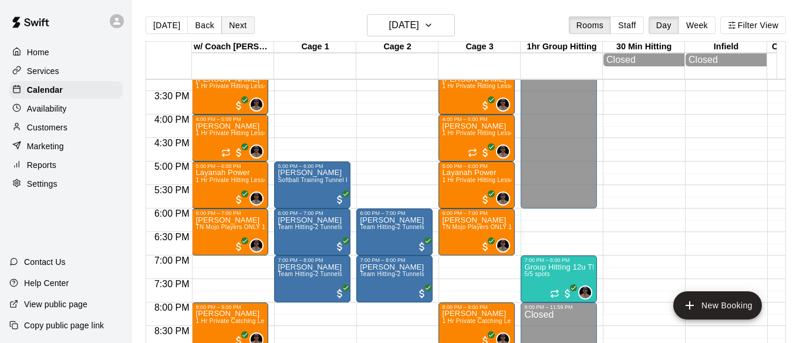
click at [225, 24] on button "Next" at bounding box center [237, 25] width 33 height 18
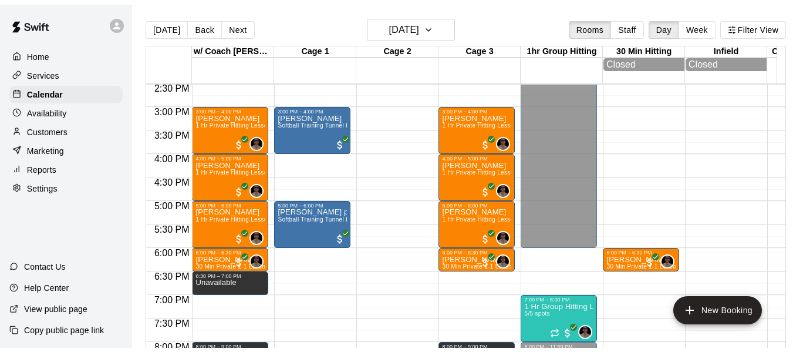
scroll to position [677, 0]
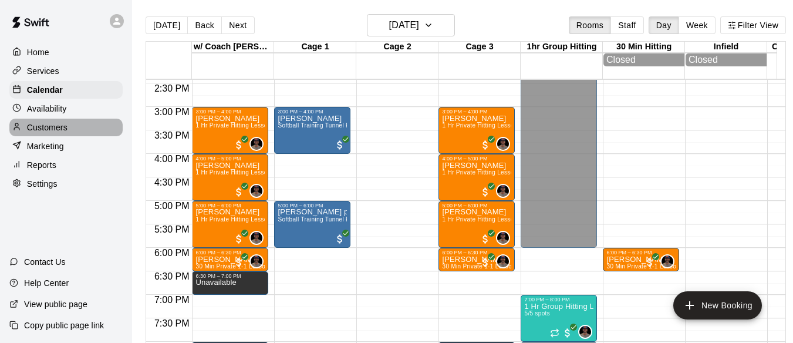
click at [58, 130] on p "Customers" at bounding box center [47, 127] width 40 height 12
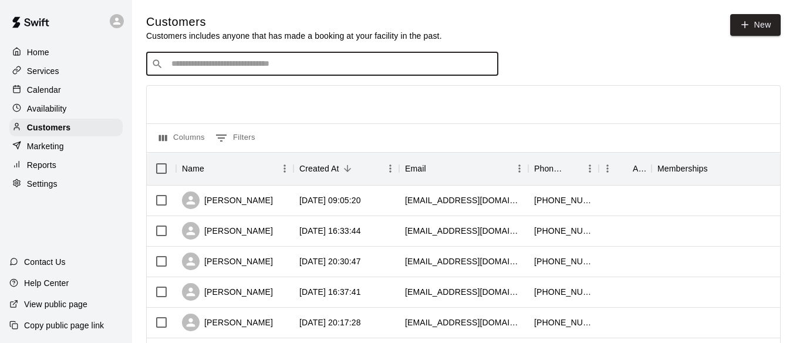
drag, startPoint x: 252, startPoint y: 69, endPoint x: 256, endPoint y: 59, distance: 10.8
click at [254, 69] on input "Search customers by name or email" at bounding box center [330, 64] width 325 height 12
type input "******"
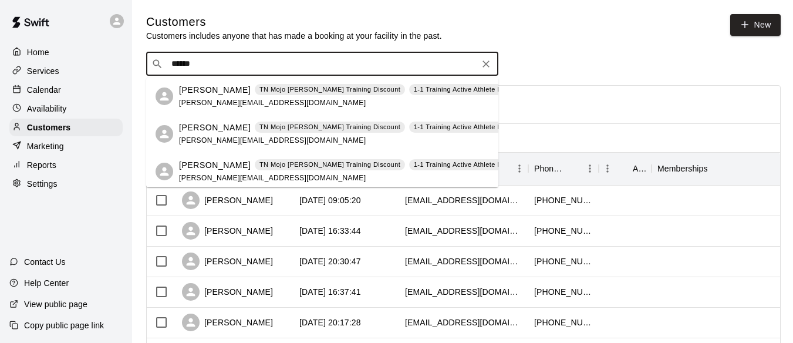
click at [222, 96] on div "[PERSON_NAME] [GEOGRAPHIC_DATA] Mojo [PERSON_NAME] Training Discount 1-1 Traini…" at bounding box center [394, 96] width 430 height 25
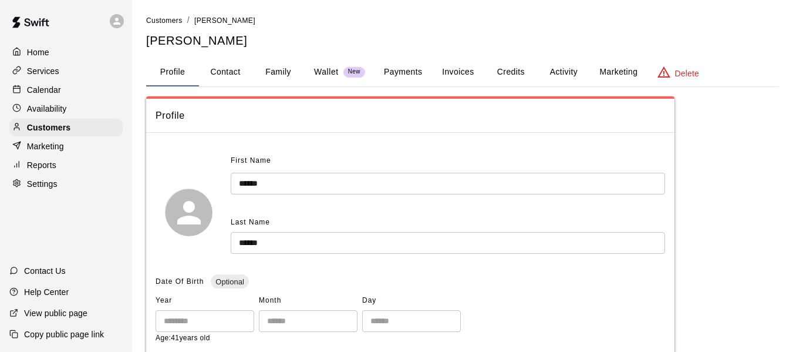
click at [566, 74] on button "Activity" at bounding box center [563, 72] width 53 height 28
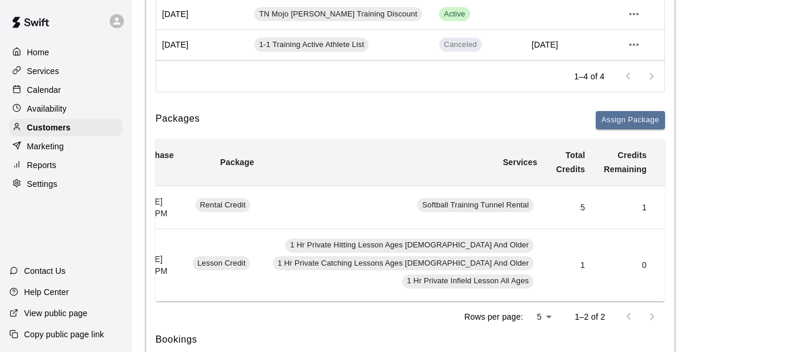
scroll to position [0, 40]
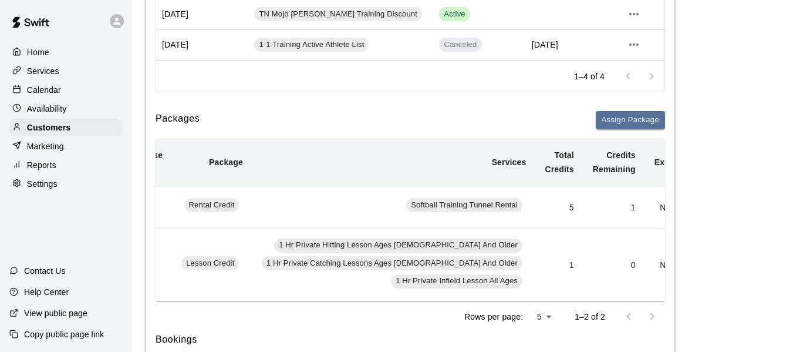
click at [698, 274] on button "Add" at bounding box center [709, 265] width 23 height 18
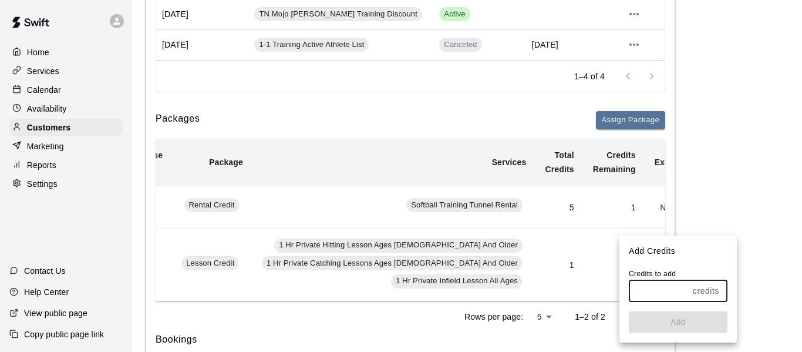
click at [672, 293] on input "text" at bounding box center [657, 291] width 59 height 22
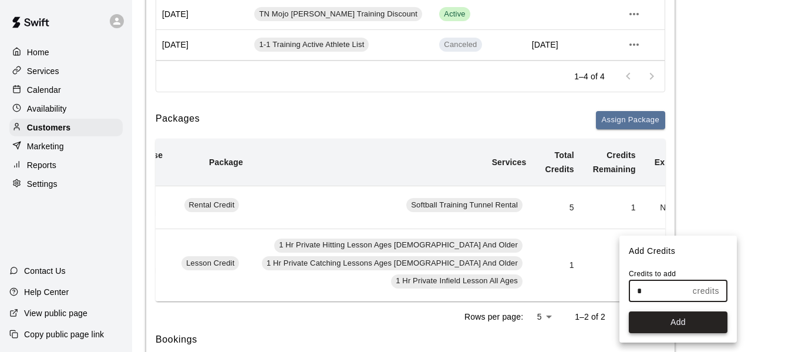
type input "*"
click at [681, 320] on button "Add" at bounding box center [677, 322] width 99 height 22
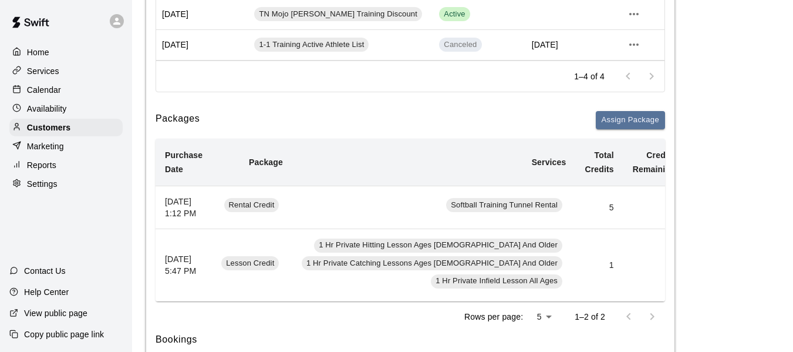
scroll to position [0, 63]
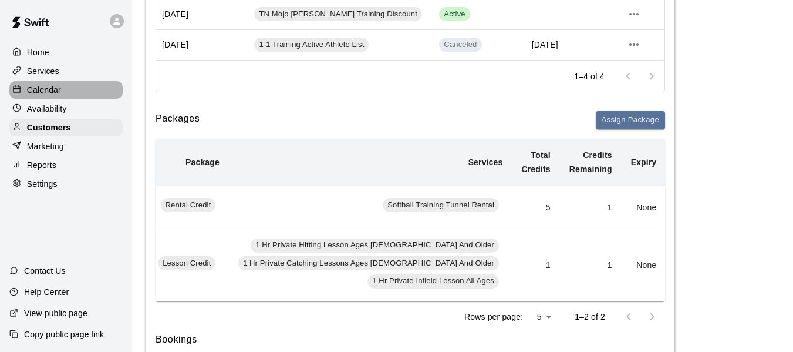
click at [56, 92] on p "Calendar" at bounding box center [44, 90] width 34 height 12
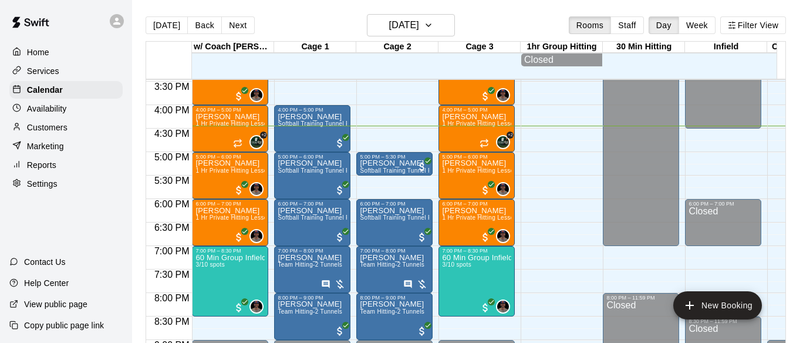
scroll to position [713, 0]
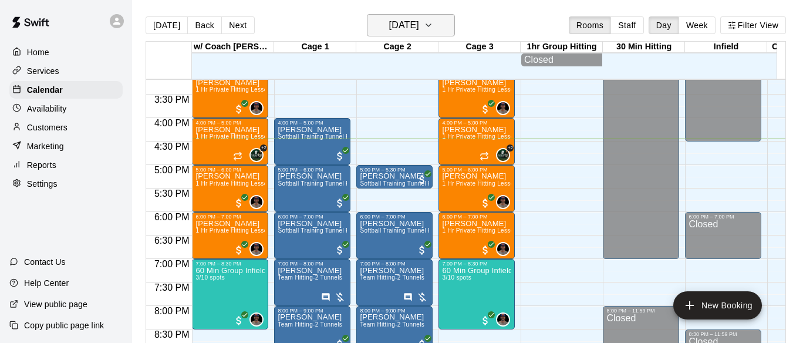
click at [433, 28] on icon "button" at bounding box center [428, 25] width 9 height 14
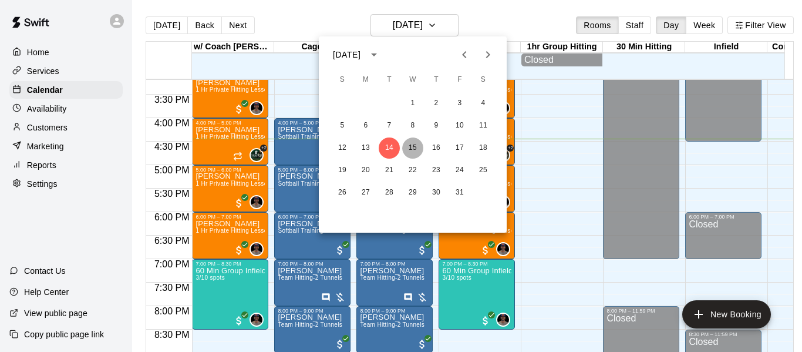
click at [413, 151] on button "15" at bounding box center [412, 147] width 21 height 21
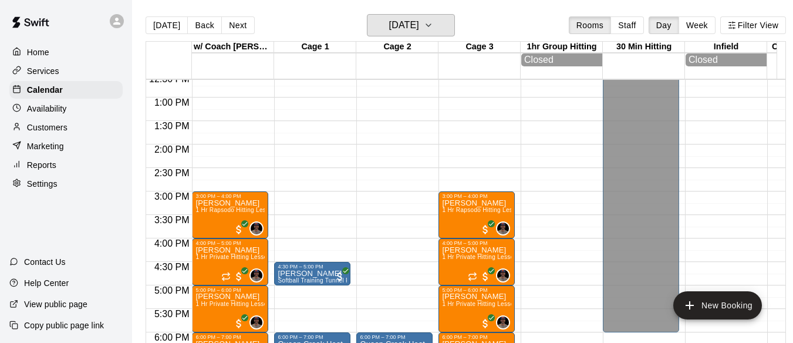
scroll to position [694, 0]
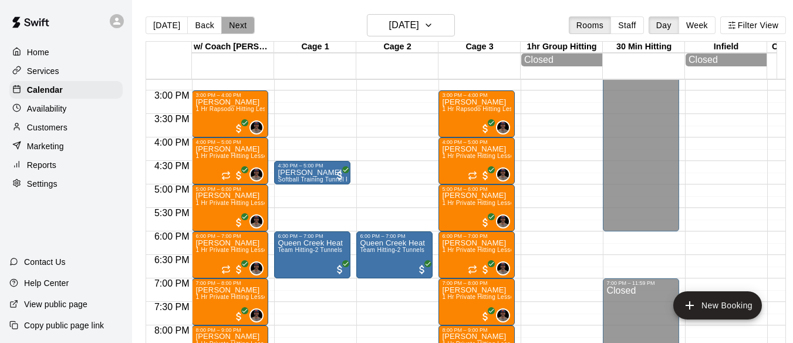
click at [236, 24] on button "Next" at bounding box center [237, 25] width 33 height 18
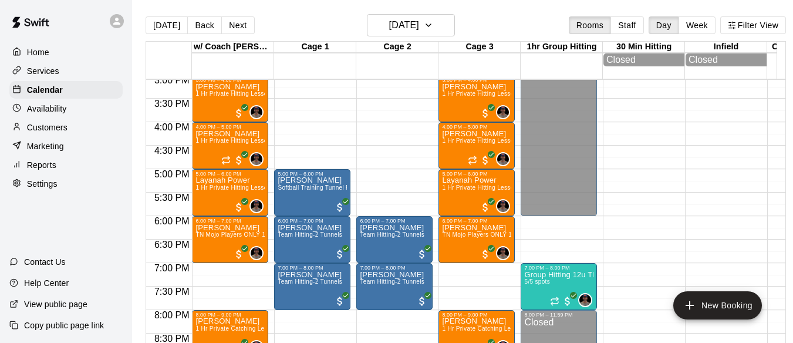
scroll to position [713, 0]
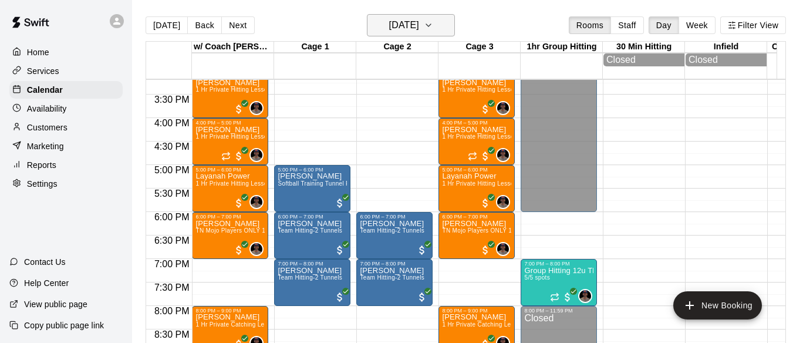
click at [433, 23] on icon "button" at bounding box center [428, 25] width 9 height 14
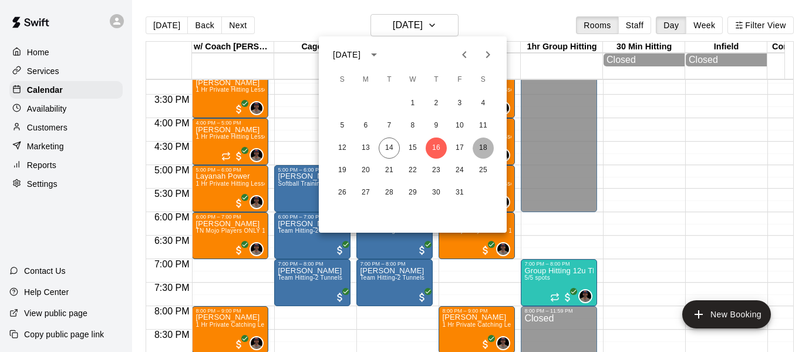
click at [484, 143] on button "18" at bounding box center [482, 147] width 21 height 21
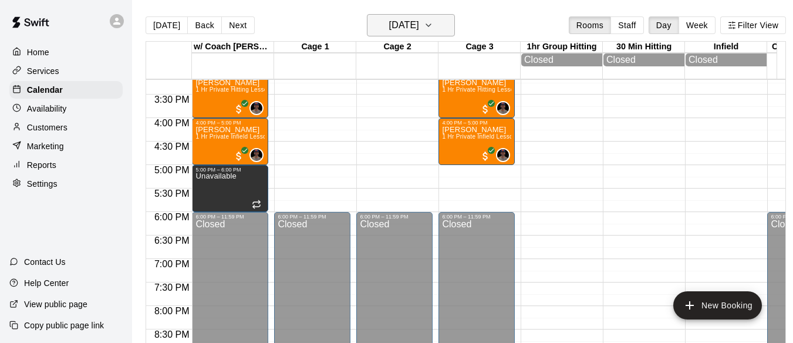
click at [455, 23] on button "[DATE]" at bounding box center [411, 25] width 88 height 22
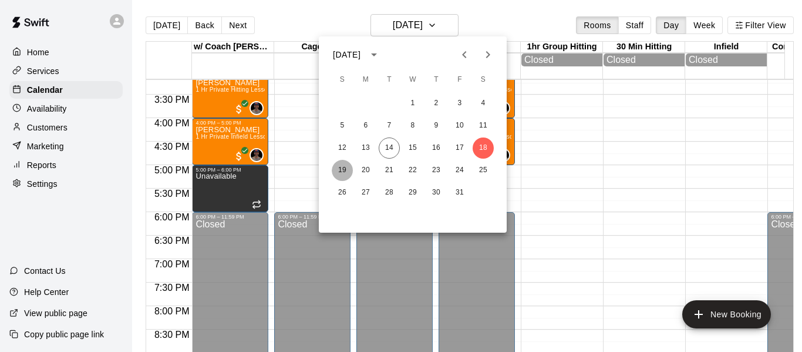
click at [337, 173] on button "19" at bounding box center [342, 170] width 21 height 21
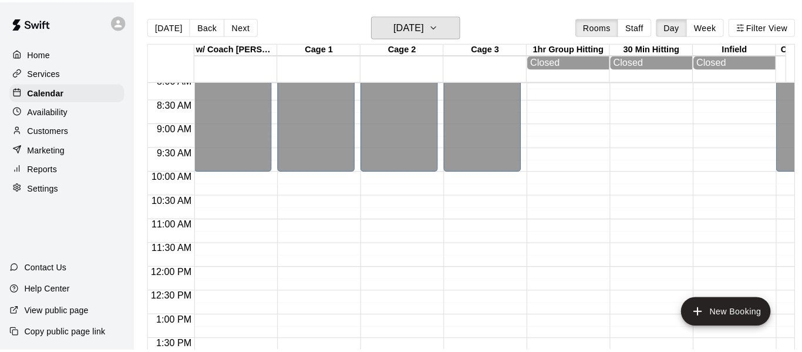
scroll to position [420, 0]
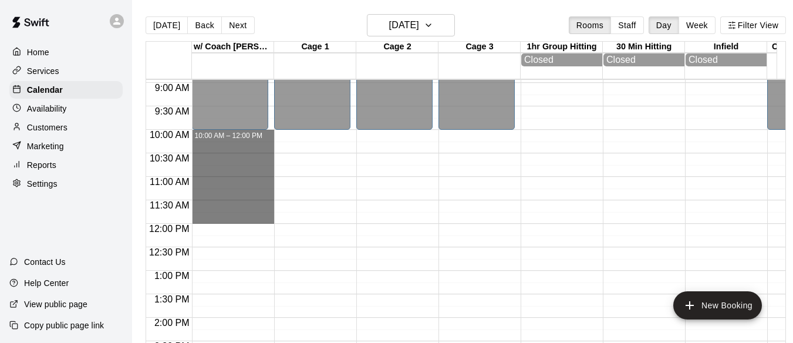
drag, startPoint x: 198, startPoint y: 133, endPoint x: 209, endPoint y: 221, distance: 88.7
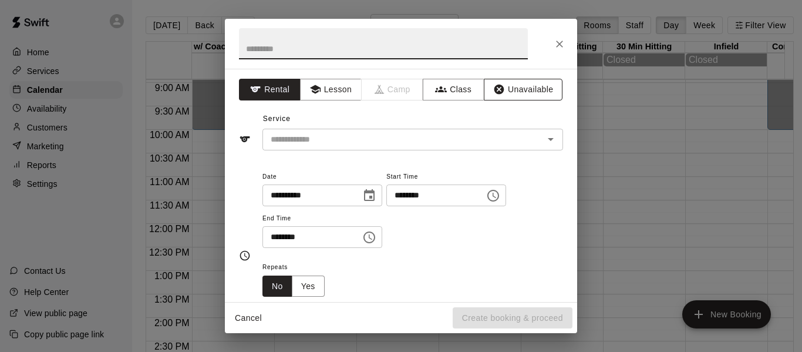
click at [525, 87] on button "Unavailable" at bounding box center [523, 90] width 79 height 22
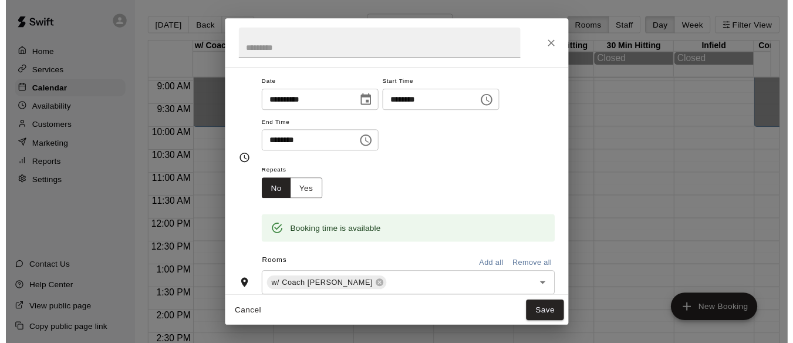
scroll to position [137, 0]
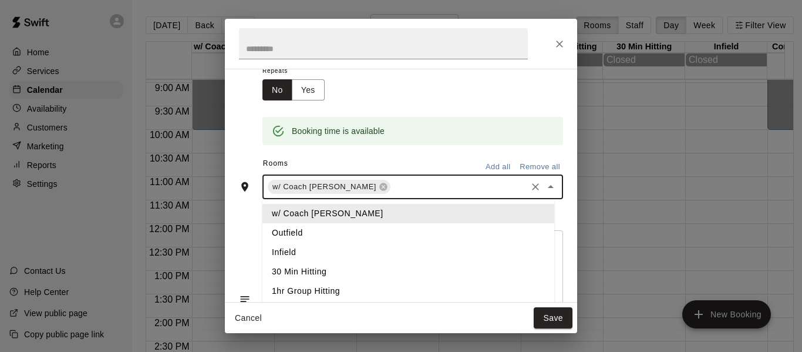
click at [392, 191] on input "text" at bounding box center [458, 187] width 133 height 15
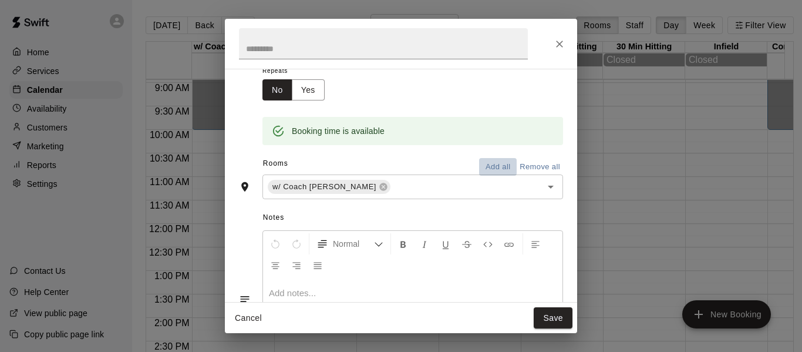
click at [483, 169] on button "Add all" at bounding box center [498, 167] width 38 height 18
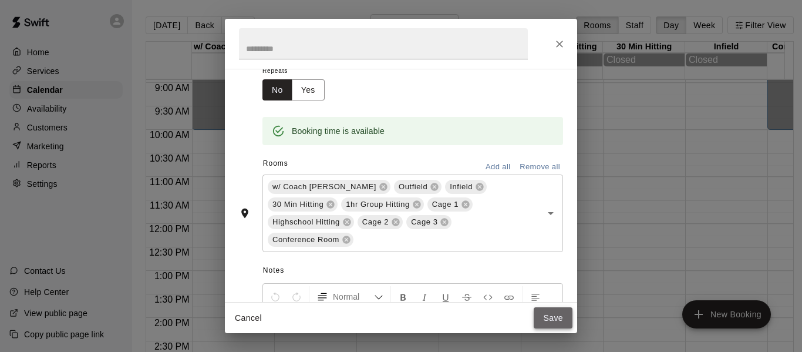
click at [553, 319] on button "Save" at bounding box center [552, 318] width 39 height 22
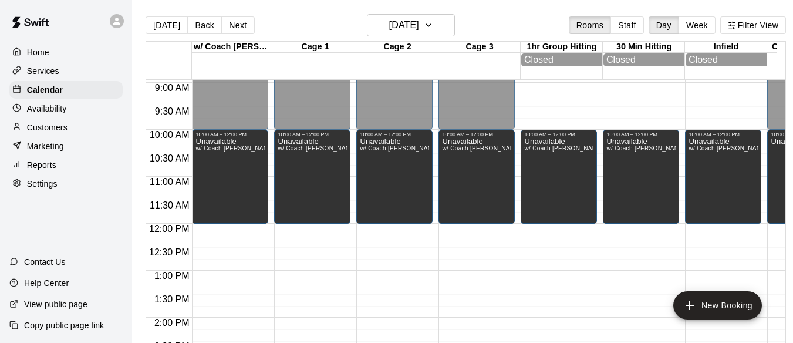
drag, startPoint x: 342, startPoint y: 35, endPoint x: 458, endPoint y: 1, distance: 121.5
click at [345, 32] on div "[DATE] Back [DATE][DATE] Rooms Staff Day Week Filter View" at bounding box center [466, 27] width 640 height 27
click at [160, 28] on button "[DATE]" at bounding box center [167, 25] width 42 height 18
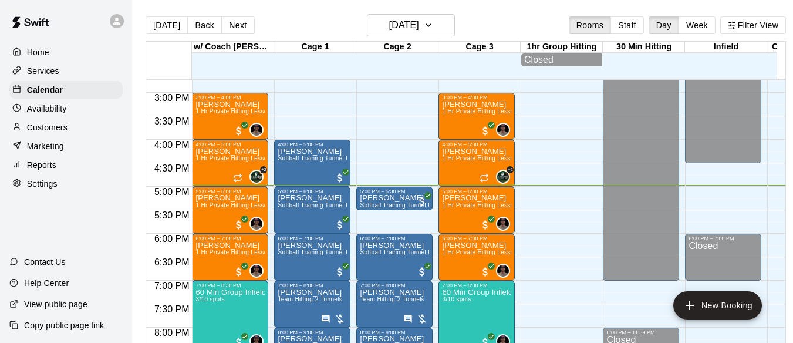
scroll to position [713, 0]
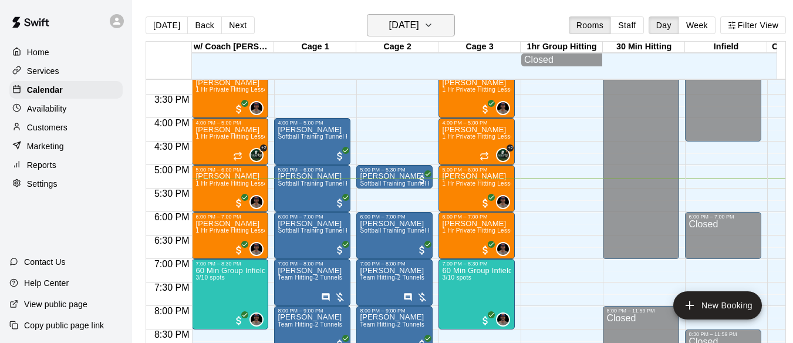
click at [412, 21] on h6 "[DATE]" at bounding box center [404, 25] width 30 height 16
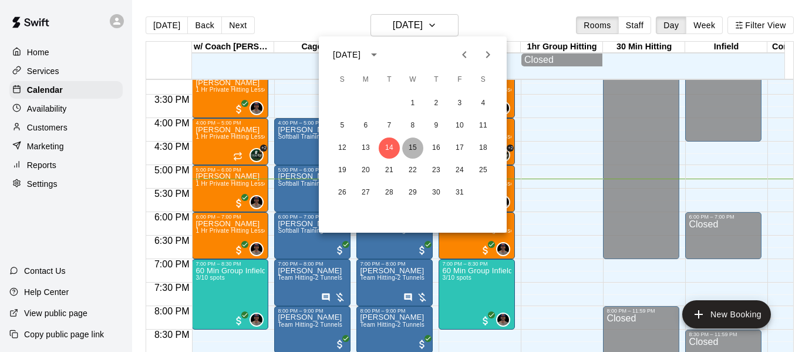
click at [415, 150] on button "15" at bounding box center [412, 147] width 21 height 21
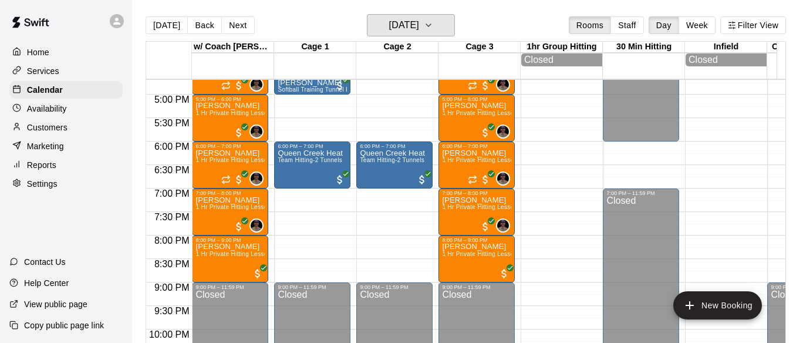
scroll to position [811, 0]
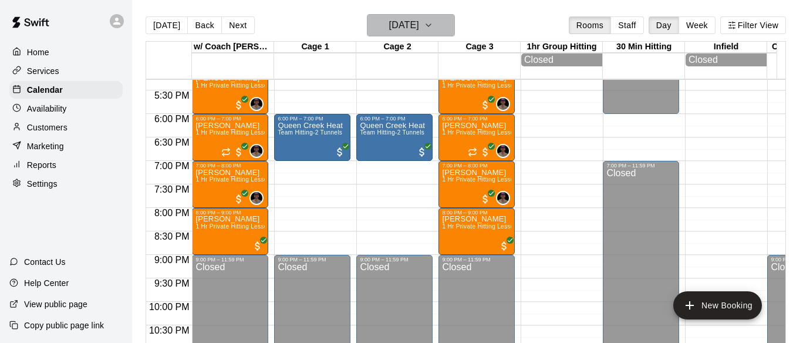
click at [405, 19] on h6 "[DATE]" at bounding box center [404, 25] width 30 height 16
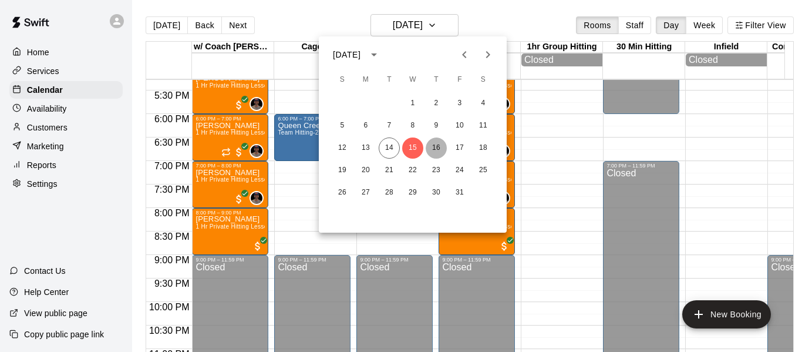
click at [441, 146] on button "16" at bounding box center [435, 147] width 21 height 21
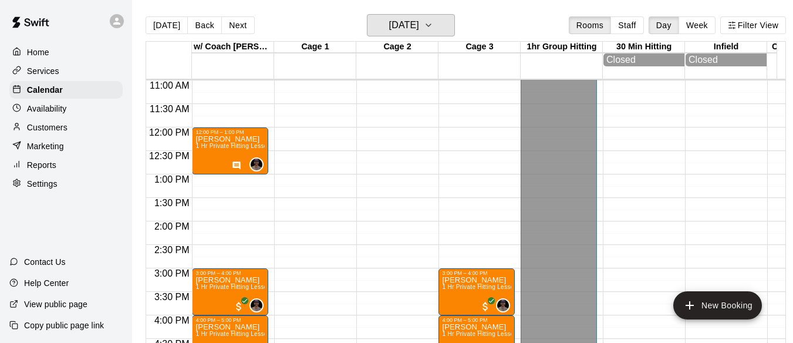
scroll to position [498, 0]
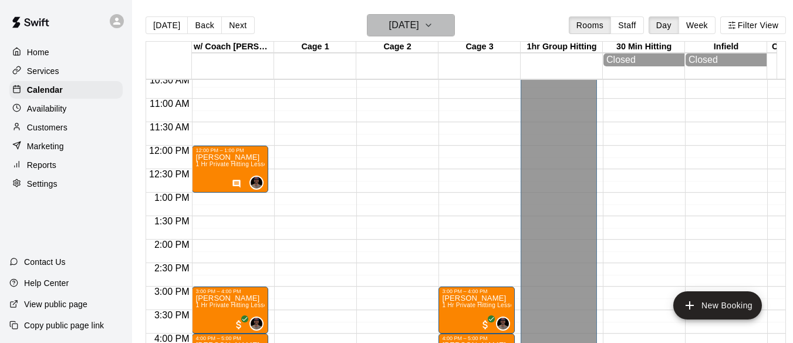
click at [419, 19] on h6 "[DATE]" at bounding box center [404, 25] width 30 height 16
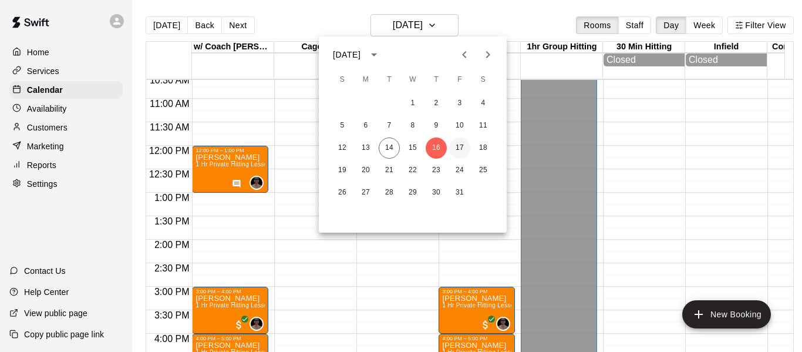
click at [466, 148] on button "17" at bounding box center [459, 147] width 21 height 21
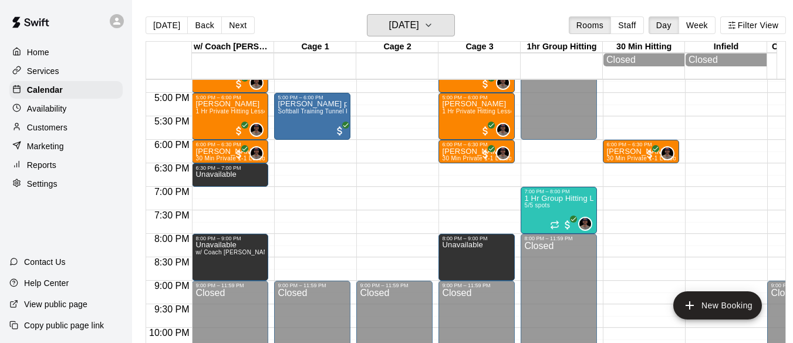
scroll to position [791, 0]
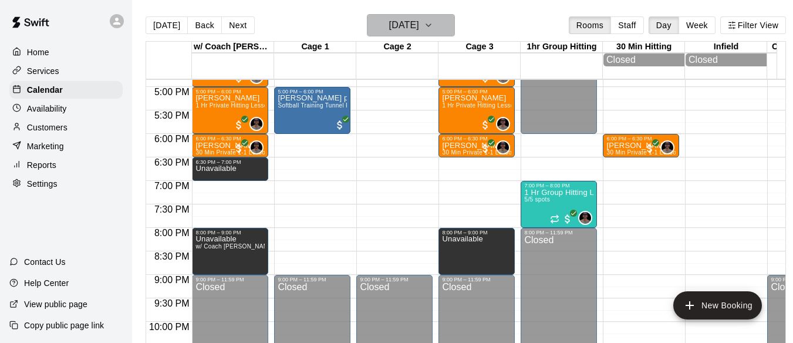
click at [436, 25] on button "[DATE]" at bounding box center [411, 25] width 88 height 22
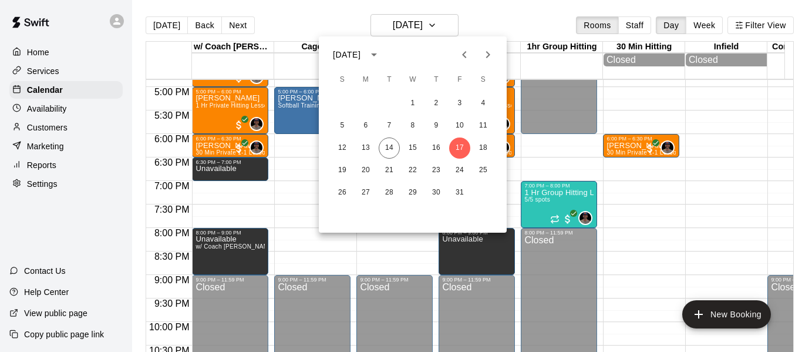
click at [164, 24] on div at bounding box center [401, 176] width 802 height 352
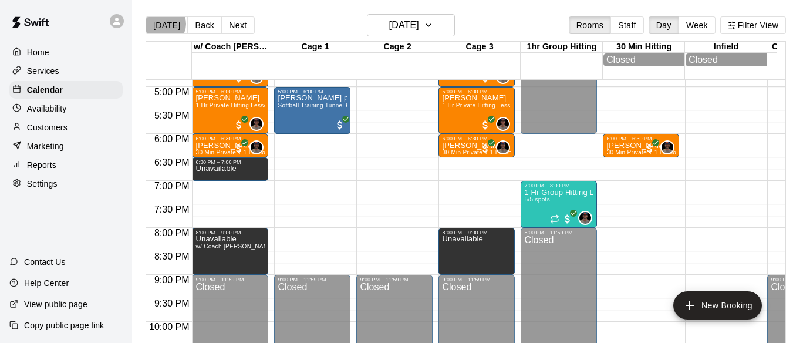
click at [164, 24] on button "[DATE]" at bounding box center [167, 25] width 42 height 18
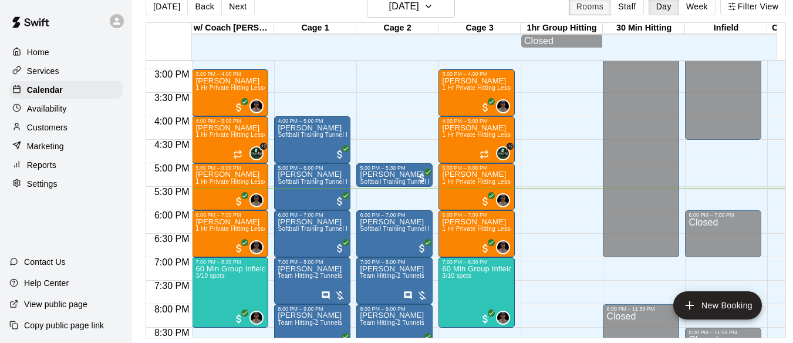
scroll to position [694, 0]
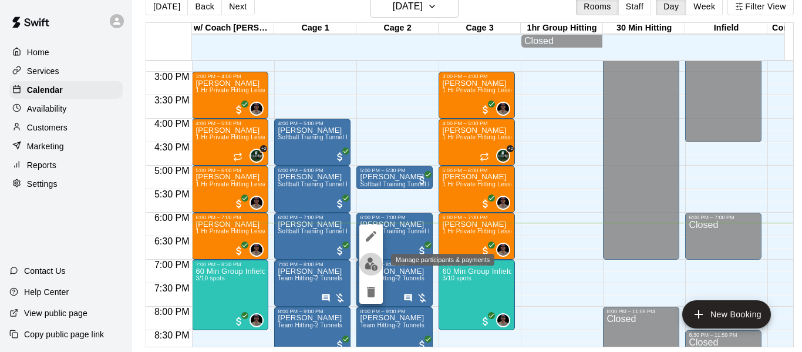
click at [370, 268] on img "edit" at bounding box center [370, 263] width 13 height 13
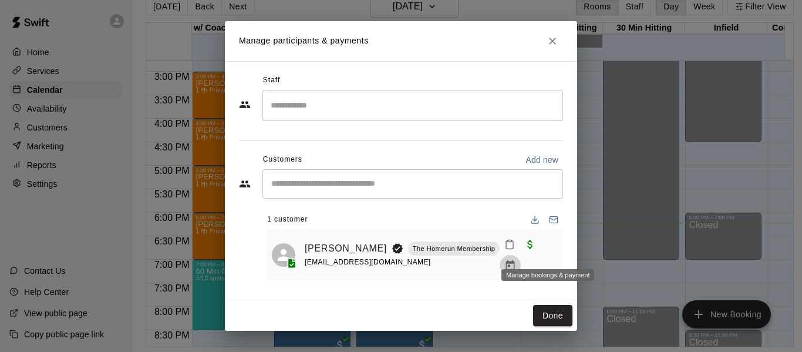
click at [515, 260] on icon "Manage bookings & payment" at bounding box center [510, 265] width 9 height 10
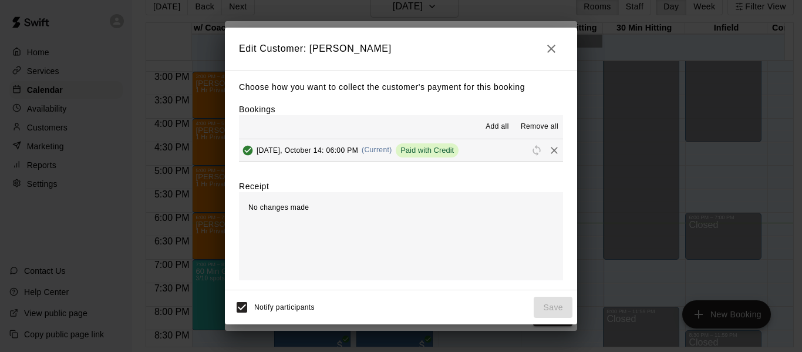
click at [431, 144] on div "Paid with Credit" at bounding box center [427, 150] width 63 height 14
click at [550, 50] on icon "button" at bounding box center [551, 49] width 8 height 8
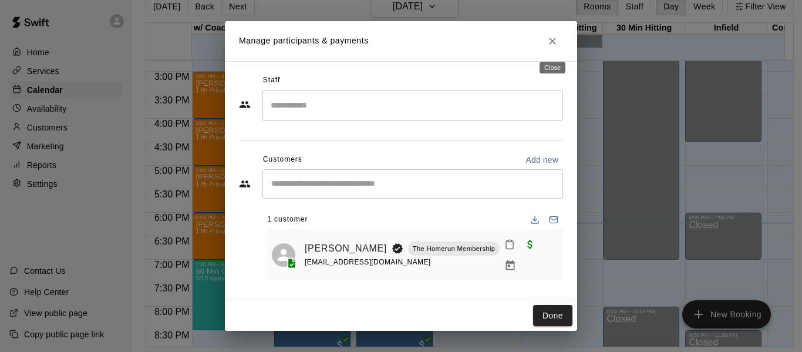
click at [545, 48] on button "Close" at bounding box center [552, 41] width 21 height 21
